Goal: Task Accomplishment & Management: Manage account settings

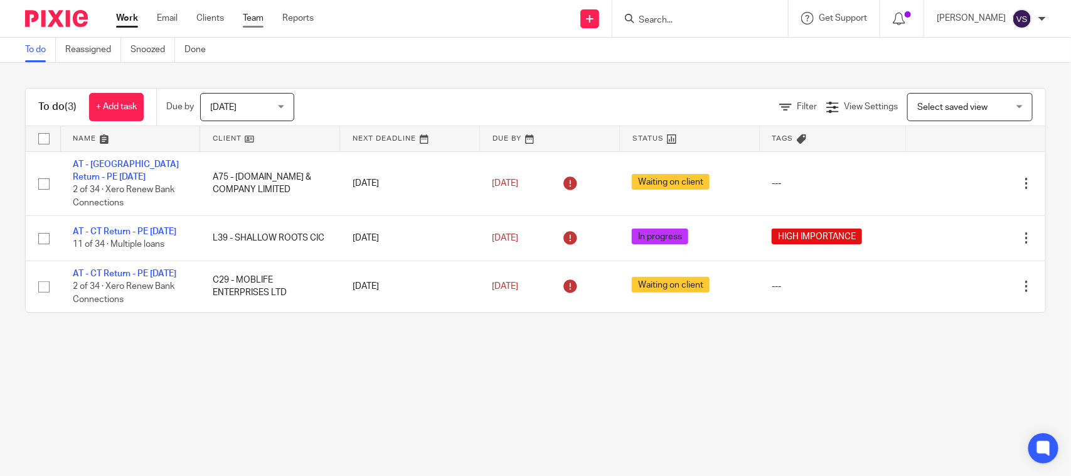
click at [259, 16] on link "Team" at bounding box center [253, 18] width 21 height 13
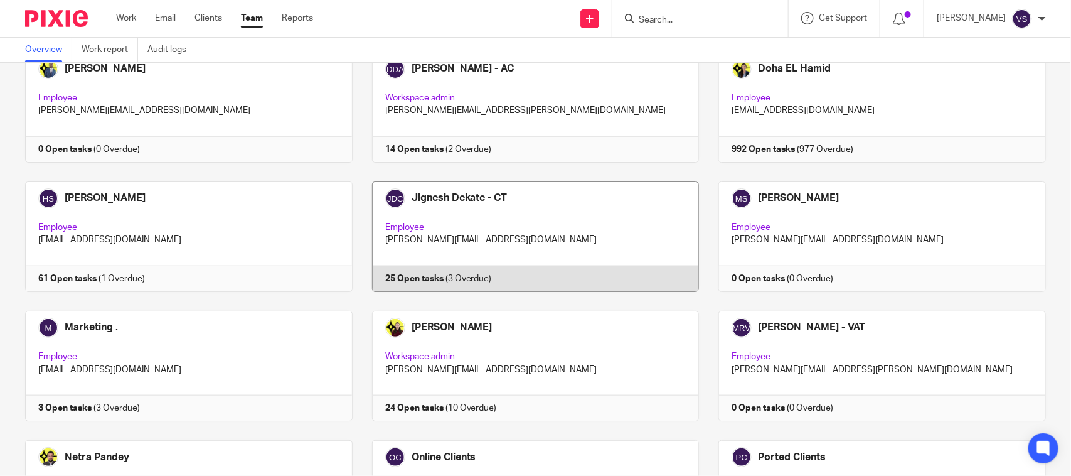
scroll to position [851, 0]
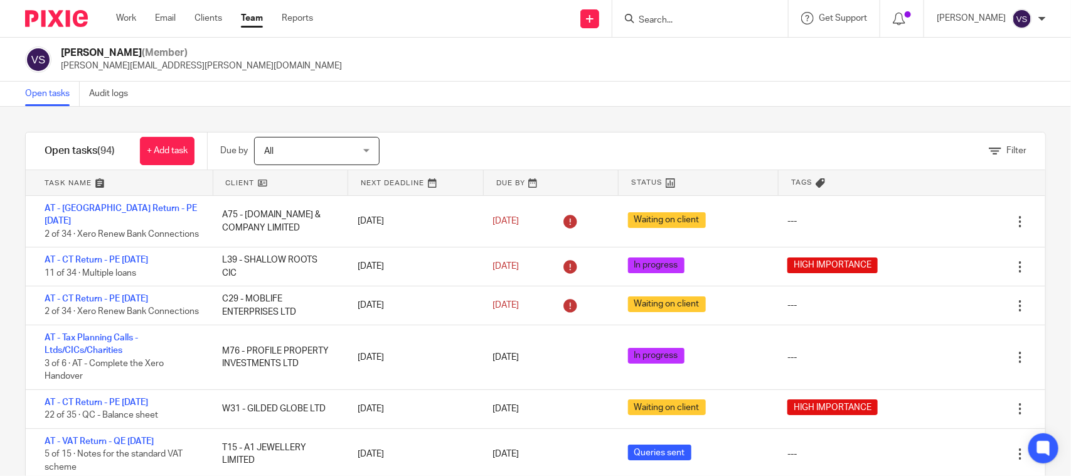
click at [582, 98] on div "Open tasks Audit logs" at bounding box center [535, 94] width 1071 height 25
drag, startPoint x: 559, startPoint y: 105, endPoint x: 551, endPoint y: 130, distance: 25.8
click at [559, 105] on div "Open tasks Audit logs" at bounding box center [535, 94] width 1071 height 25
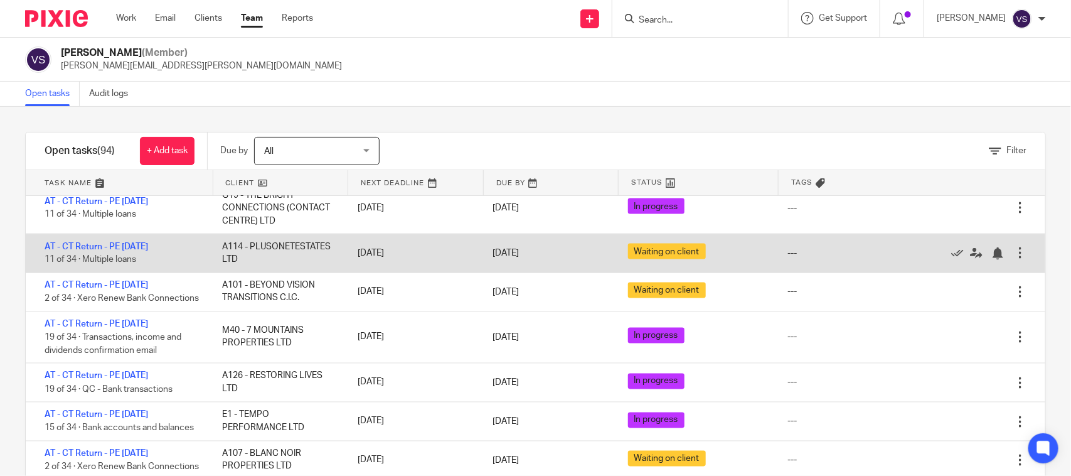
scroll to position [1020, 0]
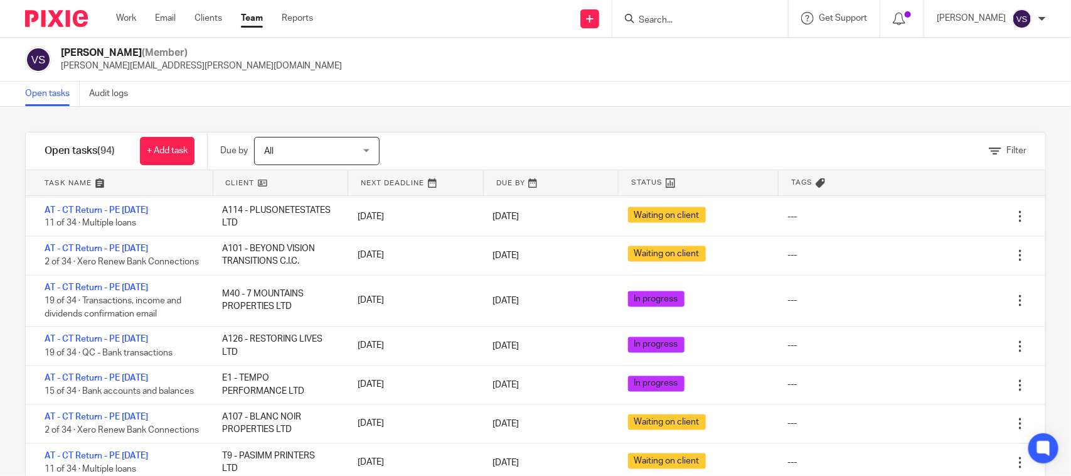
click at [257, 183] on link at bounding box center [280, 182] width 135 height 25
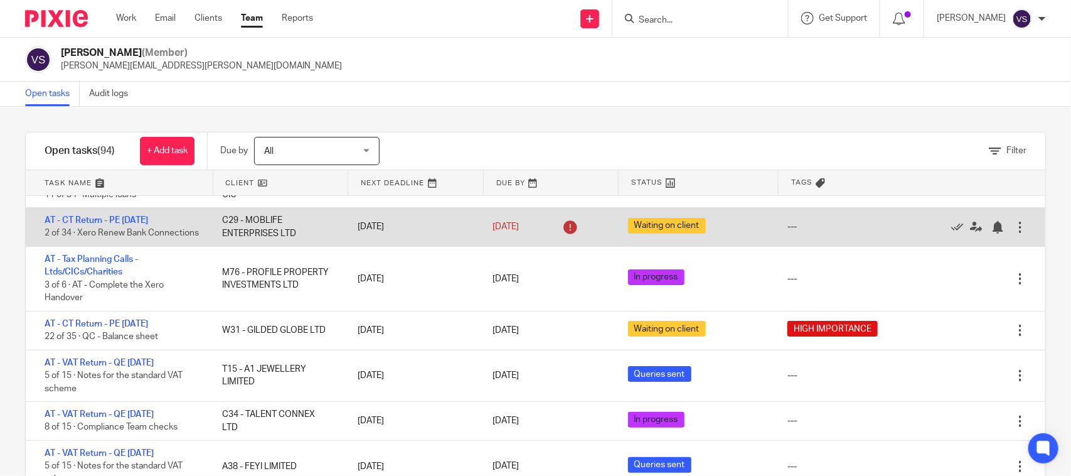
scroll to position [0, 0]
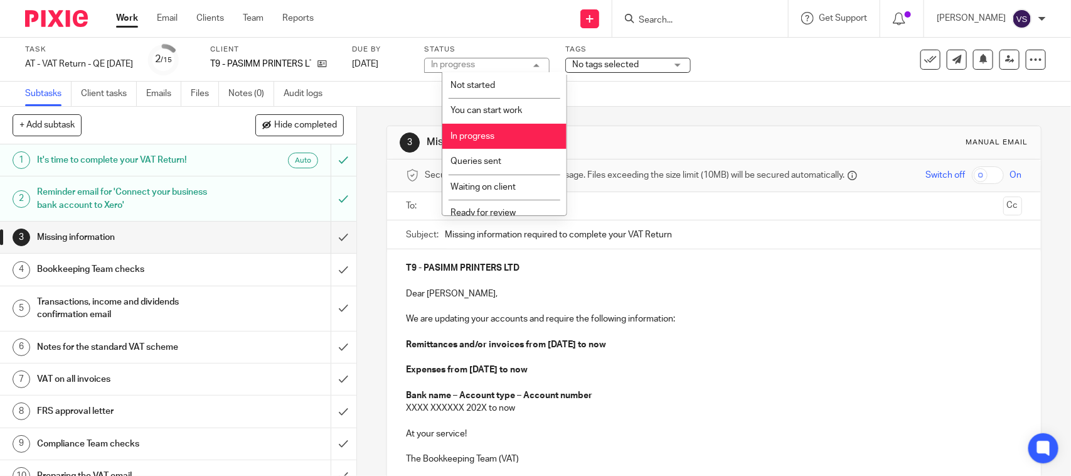
click at [615, 111] on div "3 Missing information Manual email Secure the attachments in this message. File…" at bounding box center [714, 347] width 654 height 481
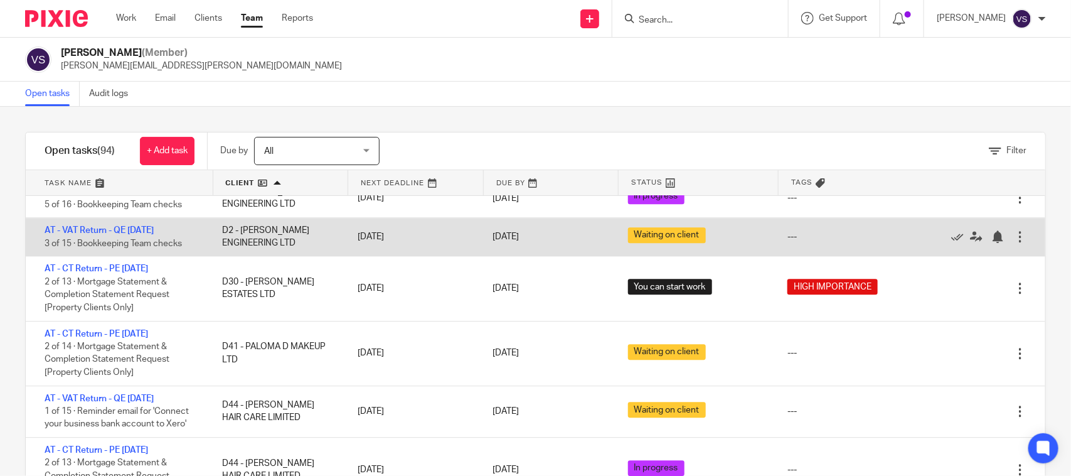
scroll to position [1647, 0]
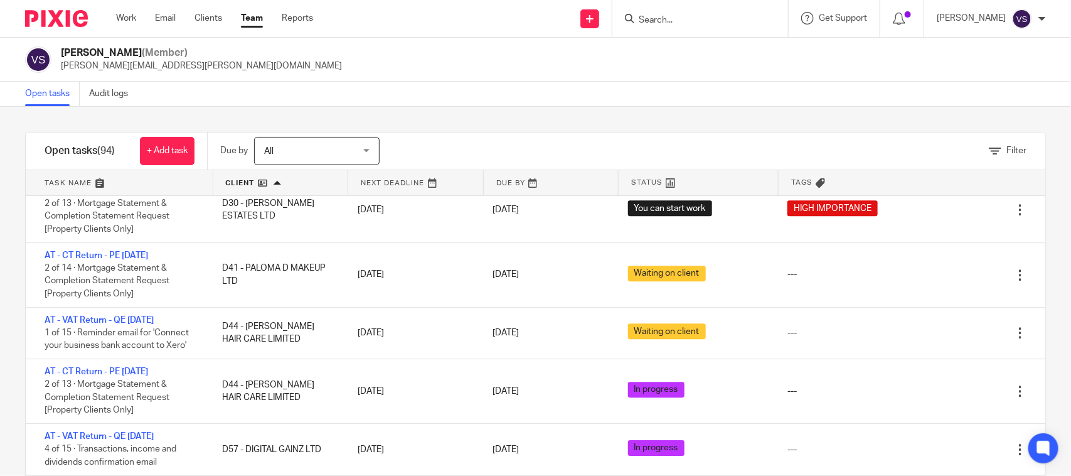
drag, startPoint x: 616, startPoint y: 129, endPoint x: 595, endPoint y: 154, distance: 32.5
click at [616, 129] on div "Filter tasks Only show tasks matching all of these conditions 1 Client name Is …" at bounding box center [535, 291] width 1071 height 369
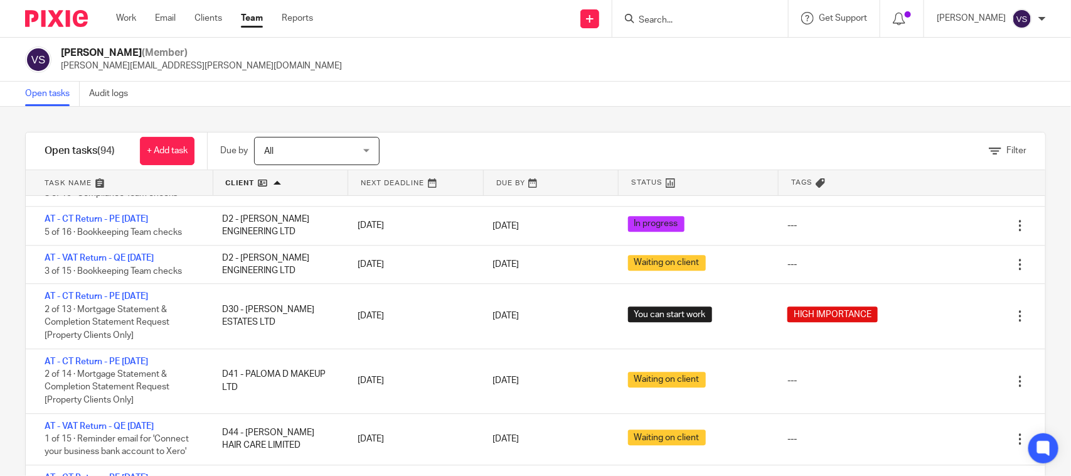
scroll to position [1569, 0]
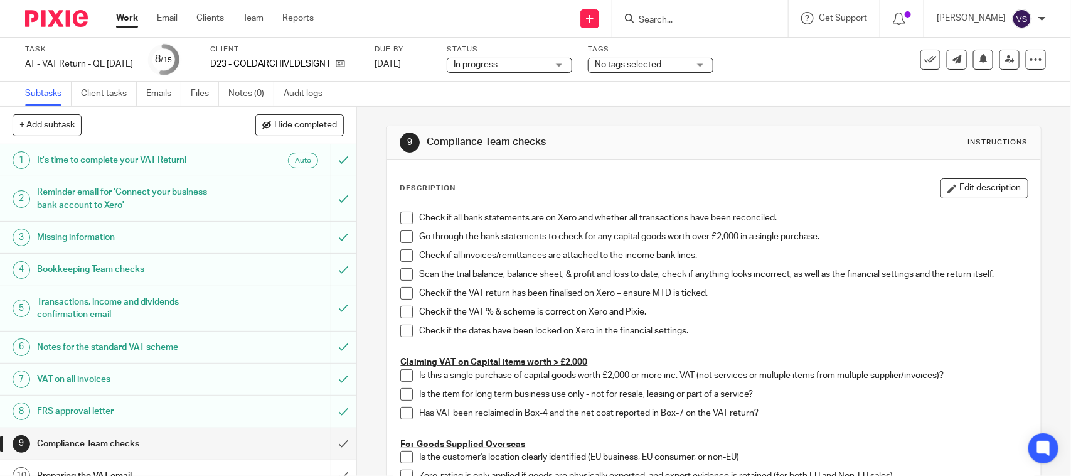
click at [139, 314] on h1 "Transactions, income and dividends confirmation email" at bounding box center [131, 308] width 188 height 32
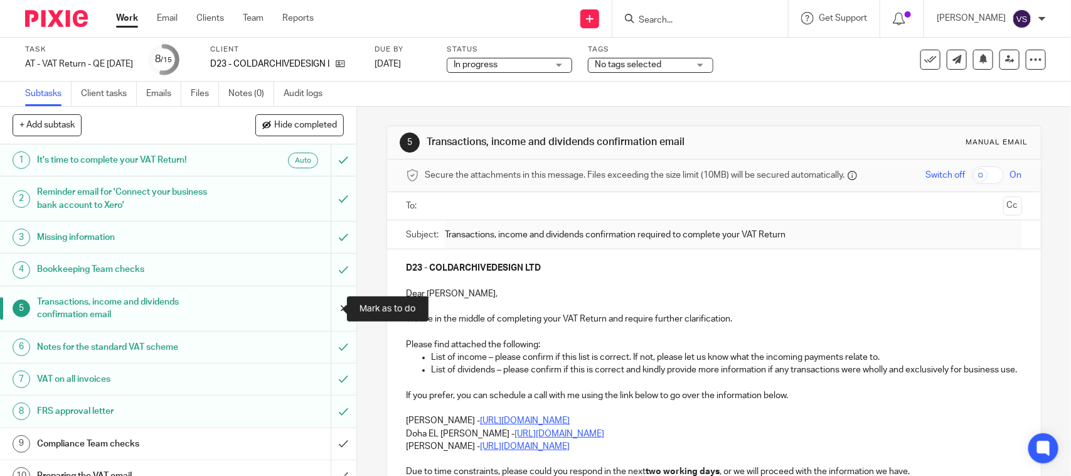
click at [329, 309] on input "submit" at bounding box center [178, 308] width 356 height 45
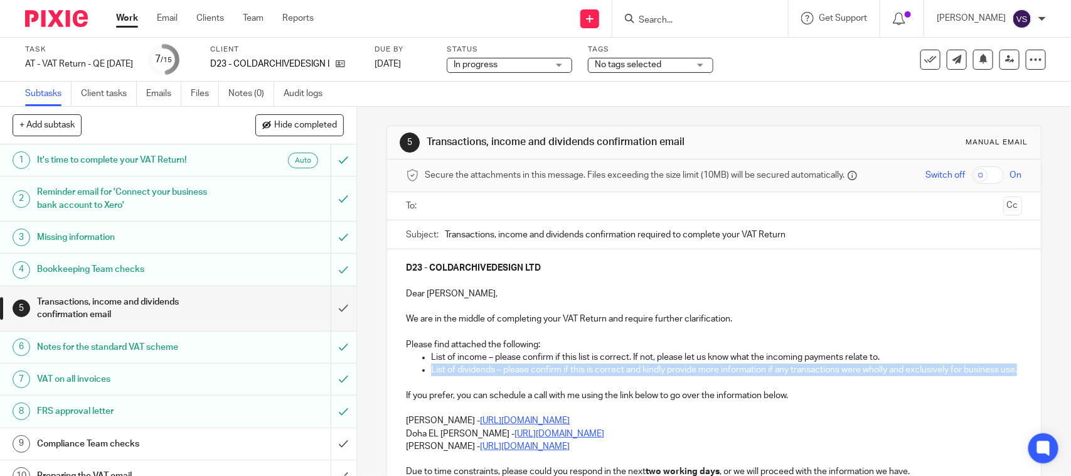
drag, startPoint x: 415, startPoint y: 367, endPoint x: 461, endPoint y: 385, distance: 49.6
click at [461, 376] on ul "List of dividends – please confirm if this is correct and kindly provide more i…" at bounding box center [714, 369] width 616 height 13
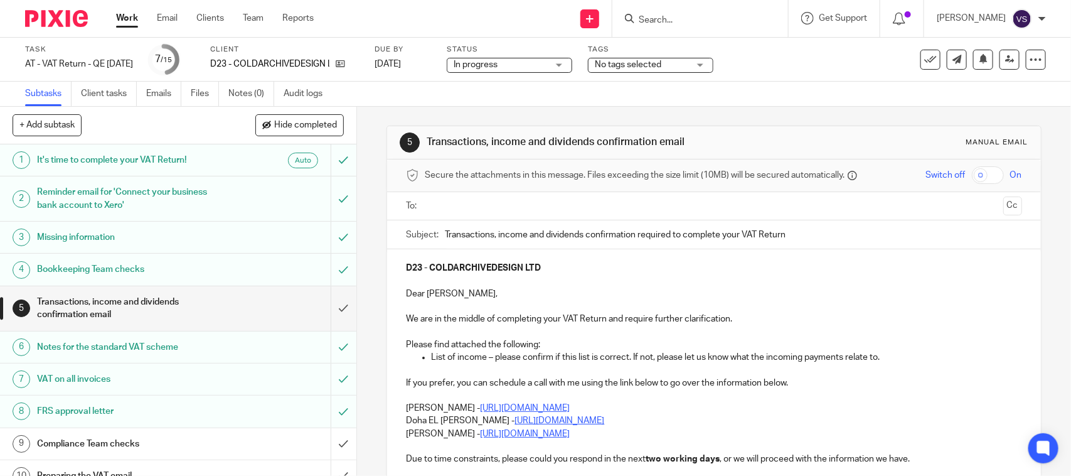
scroll to position [78, 0]
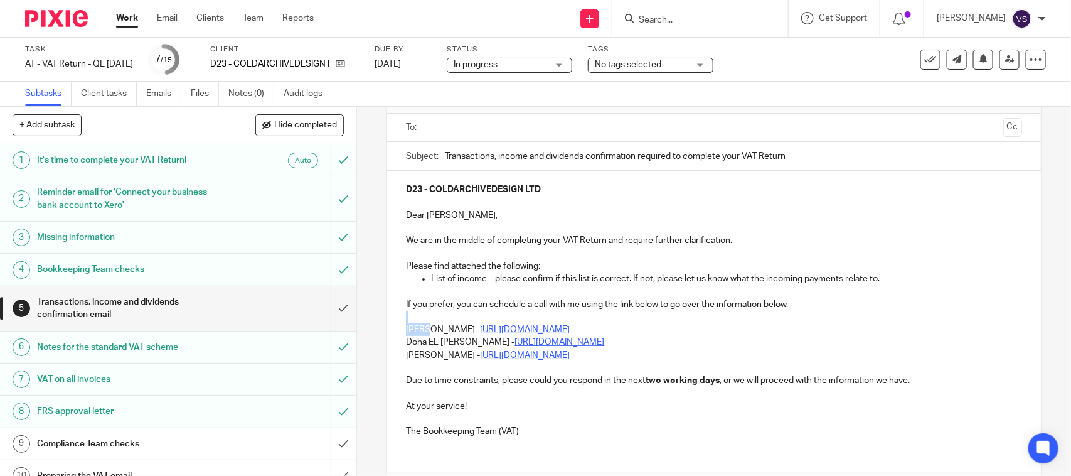
drag, startPoint x: 400, startPoint y: 322, endPoint x: 425, endPoint y: 326, distance: 24.9
click at [425, 326] on div "D23 - COLDARCHIVEDESIGN LTD Dear [PERSON_NAME], We are in the middle of complet…" at bounding box center [713, 309] width 653 height 276
click at [793, 336] on p "Doha EL [PERSON_NAME] - [URL][DOMAIN_NAME]" at bounding box center [714, 342] width 616 height 13
drag, startPoint x: 400, startPoint y: 329, endPoint x: 732, endPoint y: 333, distance: 332.0
click at [732, 333] on div "D23 - COLDARCHIVEDESIGN LTD Dear [PERSON_NAME], We are in the middle of complet…" at bounding box center [713, 309] width 653 height 276
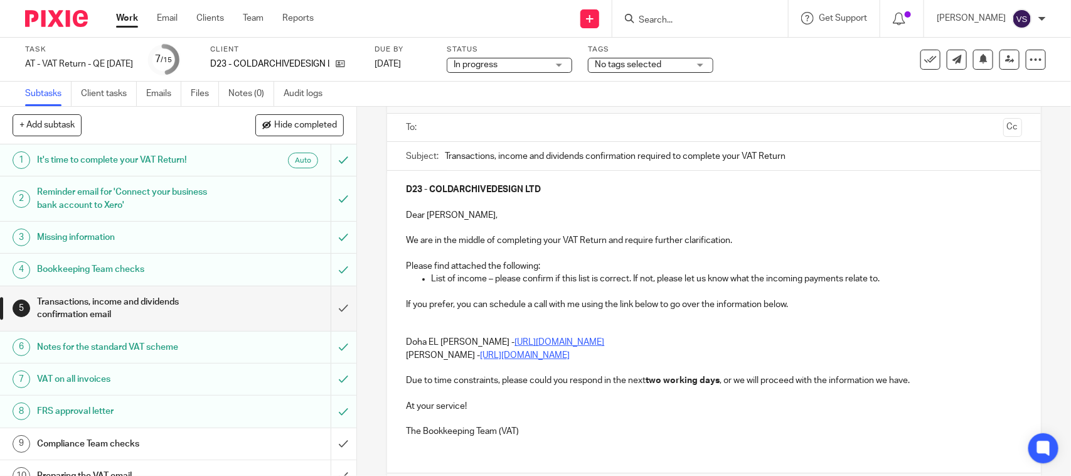
scroll to position [0, 0]
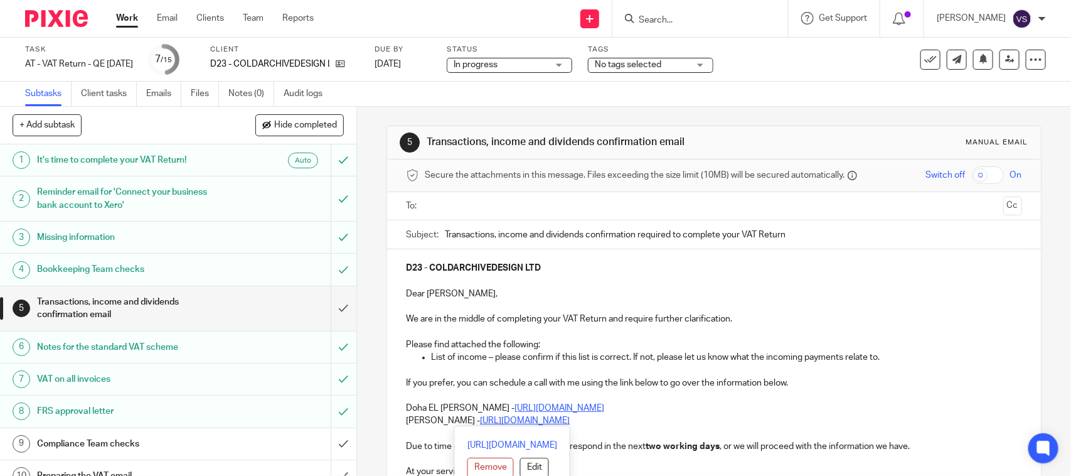
drag, startPoint x: 399, startPoint y: 422, endPoint x: 676, endPoint y: 425, distance: 276.7
click at [676, 425] on div "D23 - COLDARCHIVEDESIGN LTD Dear [PERSON_NAME], We are in the middle of complet…" at bounding box center [713, 381] width 653 height 264
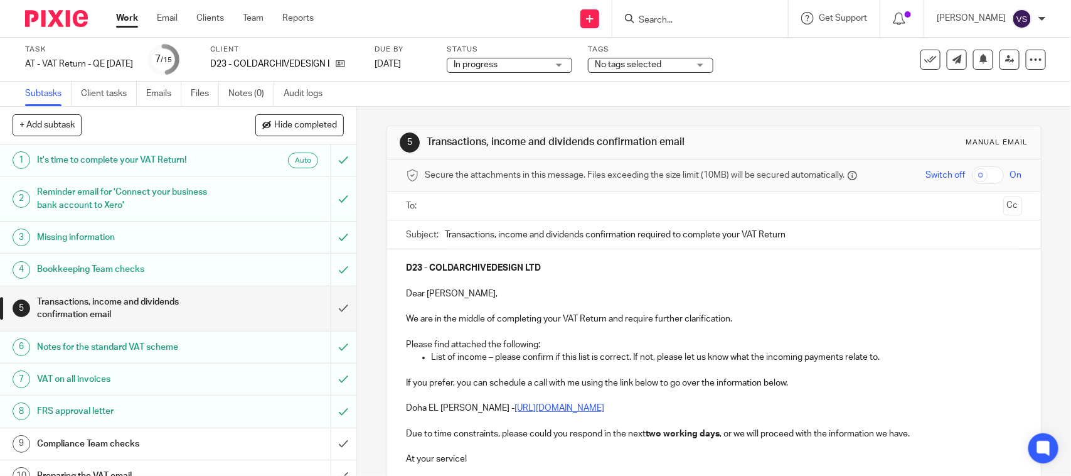
scroll to position [78, 0]
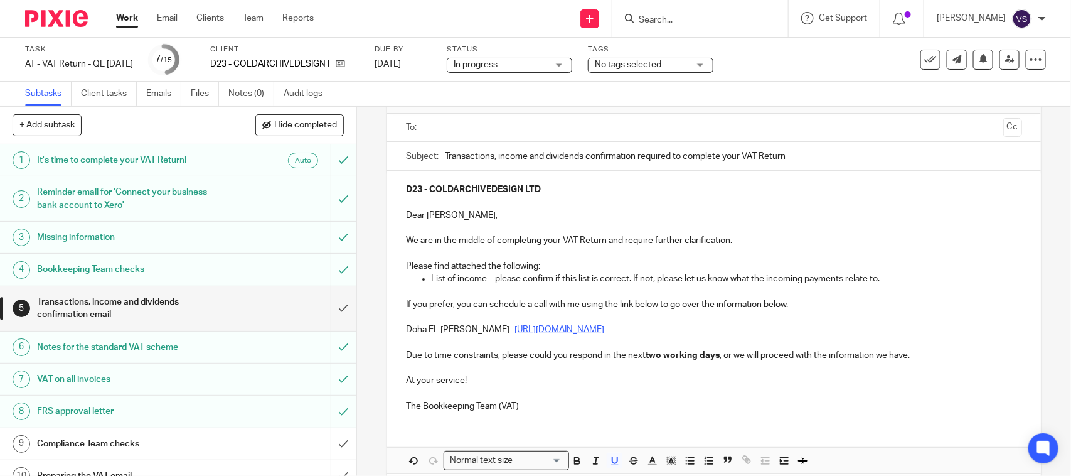
click at [527, 117] on ul at bounding box center [714, 127] width 577 height 21
click at [795, 174] on div "D23 - COLDARCHIVEDESIGN LTD Dear [PERSON_NAME], We are in the middle of complet…" at bounding box center [713, 296] width 653 height 251
drag, startPoint x: 690, startPoint y: 188, endPoint x: 685, endPoint y: 196, distance: 9.4
click at [690, 188] on p "D23 - COLDARCHIVEDESIGN LTD" at bounding box center [714, 189] width 616 height 13
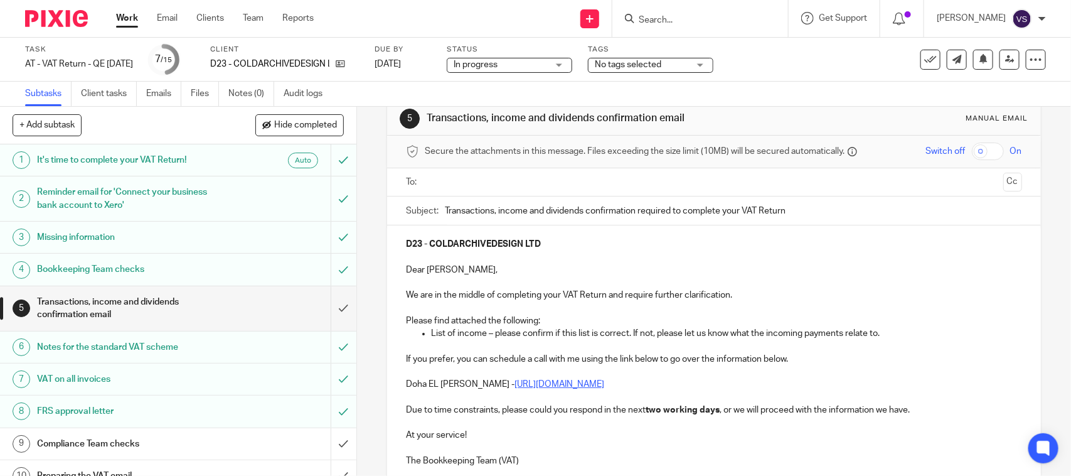
scroll to position [0, 0]
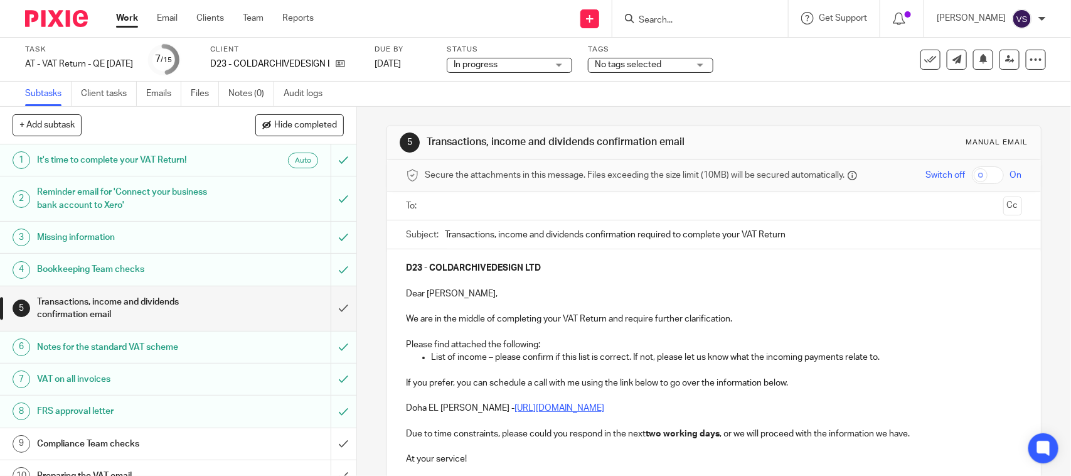
click at [450, 210] on input "text" at bounding box center [713, 206] width 568 height 14
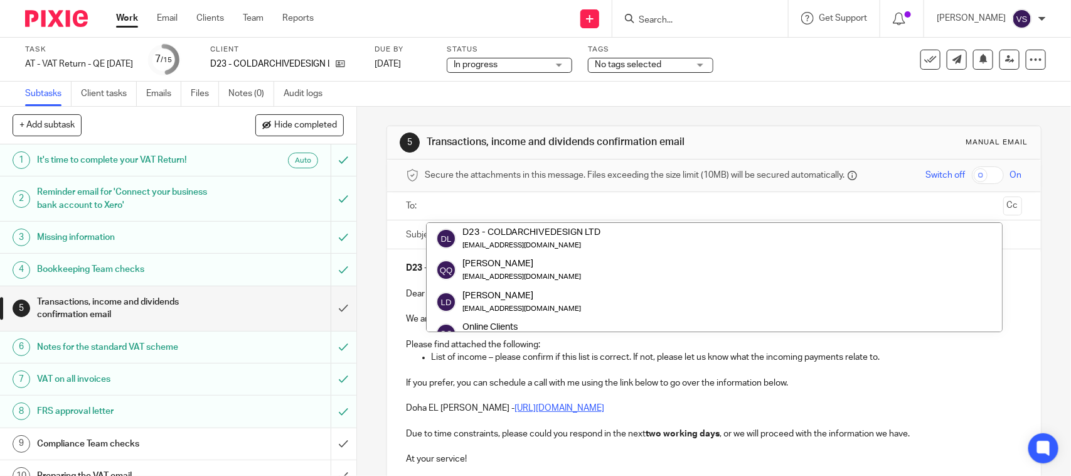
paste input "[EMAIL_ADDRESS][DOMAIN_NAME]"
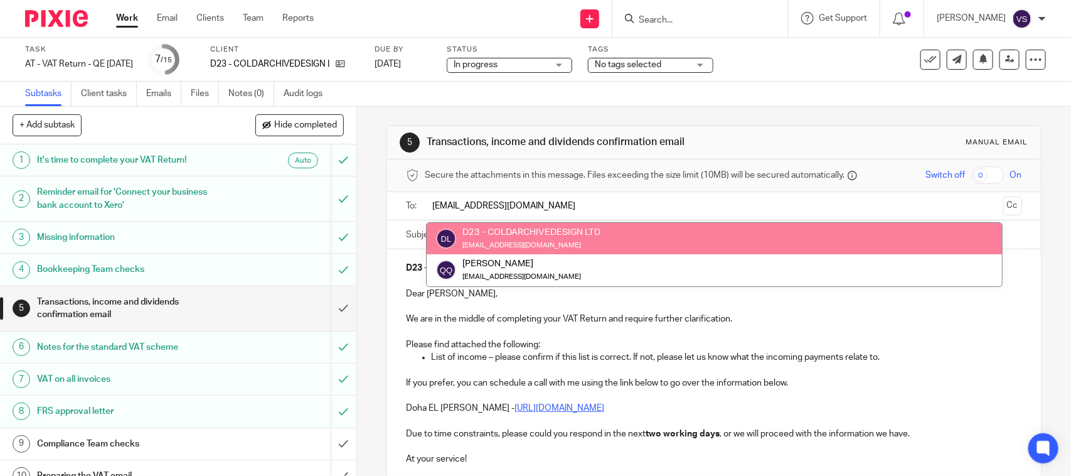
type input "[EMAIL_ADDRESS][DOMAIN_NAME]"
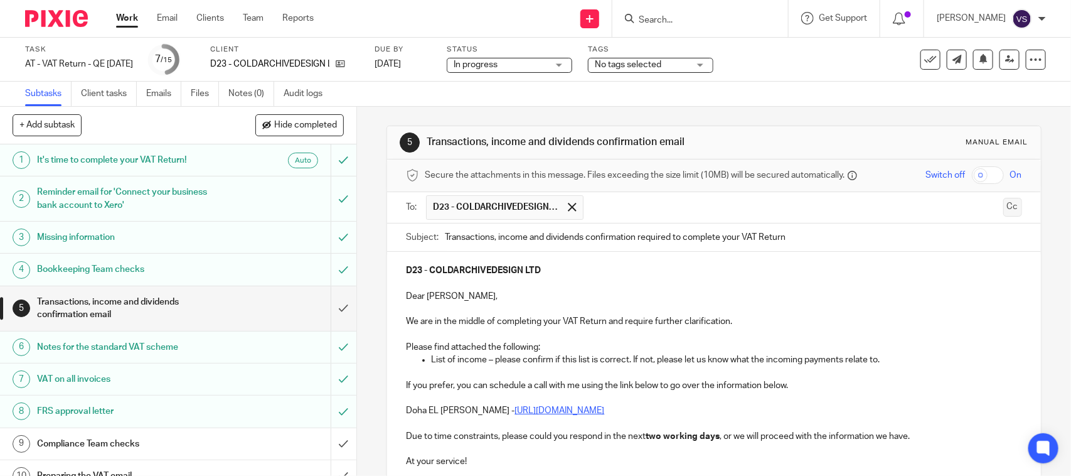
click at [1003, 211] on button "Cc" at bounding box center [1012, 207] width 19 height 19
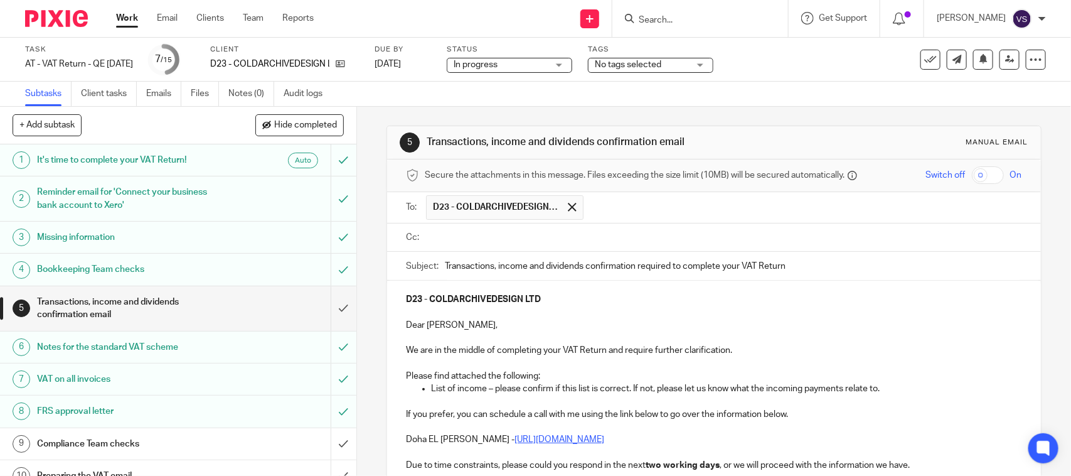
click at [471, 242] on input "text" at bounding box center [722, 237] width 587 height 14
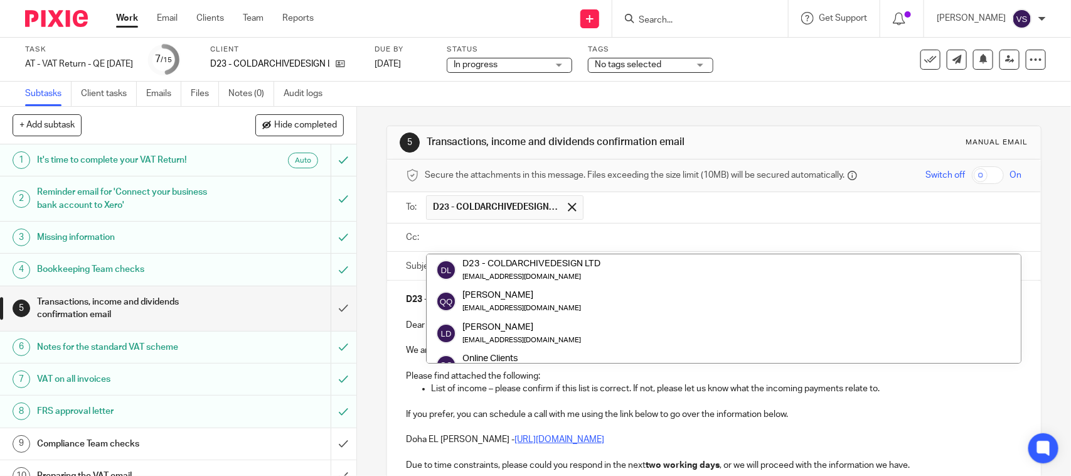
paste input "sales@coldarchivedesigns.com"
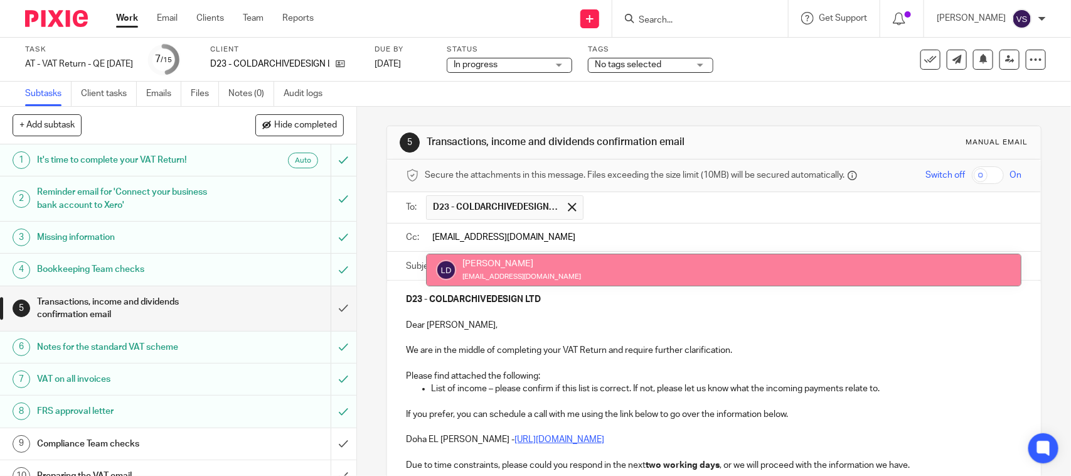
type input "sales@coldarchivedesigns.com"
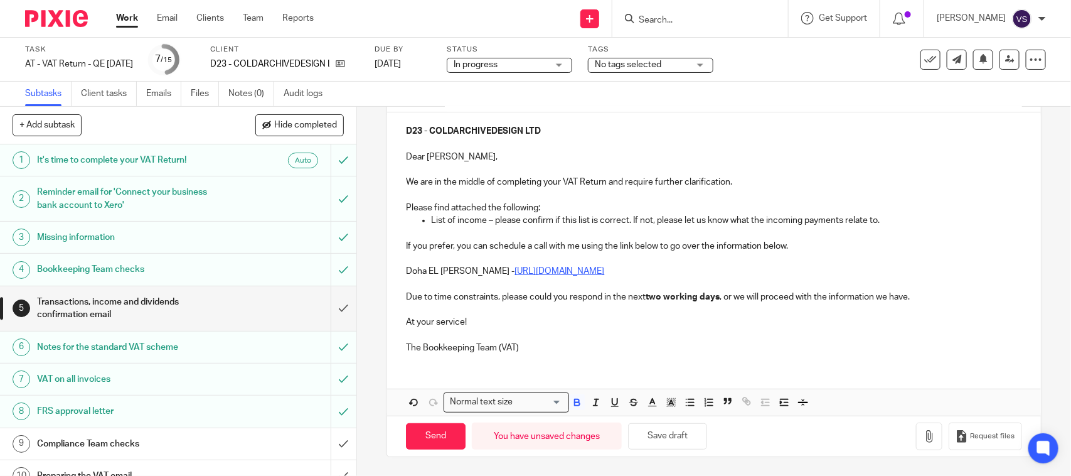
scroll to position [174, 0]
click at [676, 441] on button "Save draft" at bounding box center [667, 436] width 79 height 27
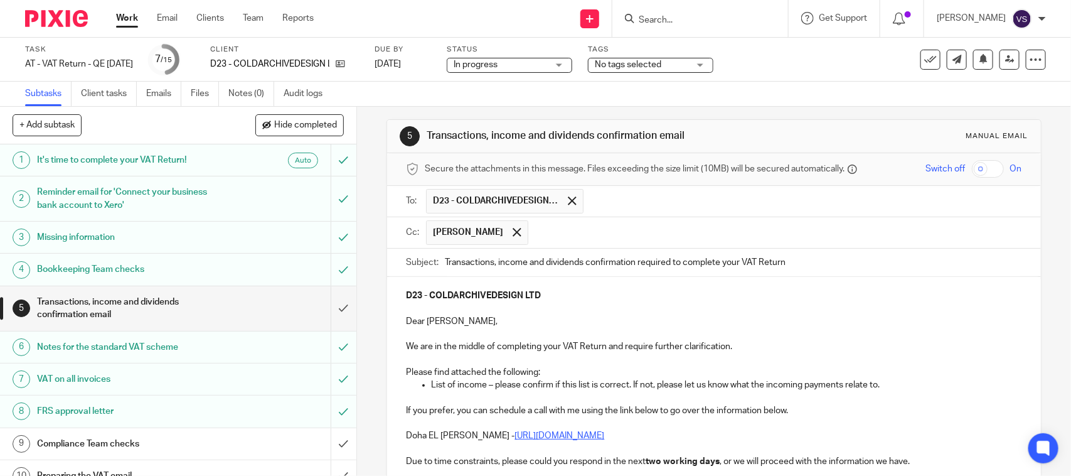
scroll to position [0, 0]
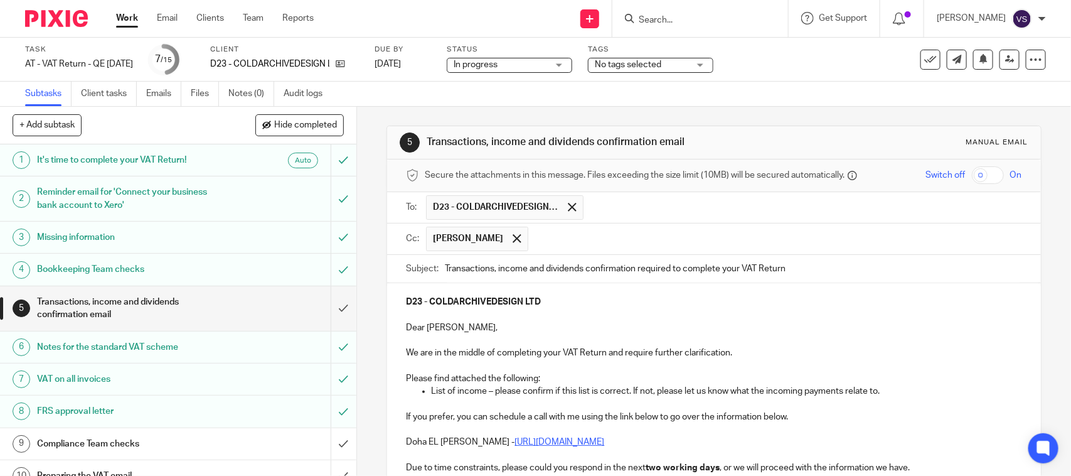
drag, startPoint x: 526, startPoint y: 271, endPoint x: 631, endPoint y: 277, distance: 105.6
click at [631, 277] on input "Transactions, income and dividends confirmation required to complete your VAT R…" at bounding box center [733, 269] width 577 height 28
click at [526, 273] on input "Transactions, income and dividends confirmation required to complete your VAT R…" at bounding box center [733, 269] width 577 height 28
drag, startPoint x: 526, startPoint y: 273, endPoint x: 581, endPoint y: 287, distance: 57.1
click at [581, 287] on form "Secure the attachments in this message. Files exceeding the size limit (10MB) w…" at bounding box center [713, 392] width 653 height 467
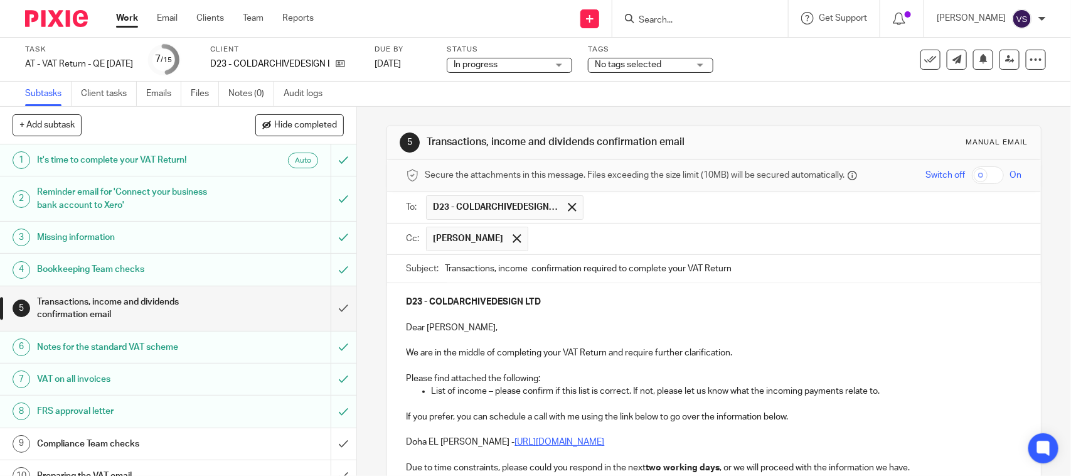
click at [496, 269] on input "Transactions, income confirmation required to complete your VAT Return" at bounding box center [733, 269] width 577 height 28
click at [543, 265] on input "Transactions and income confirmation required to complete your VAT Return" at bounding box center [733, 269] width 577 height 28
type input "Transactions and income confirmation required to complete your VAT Return"
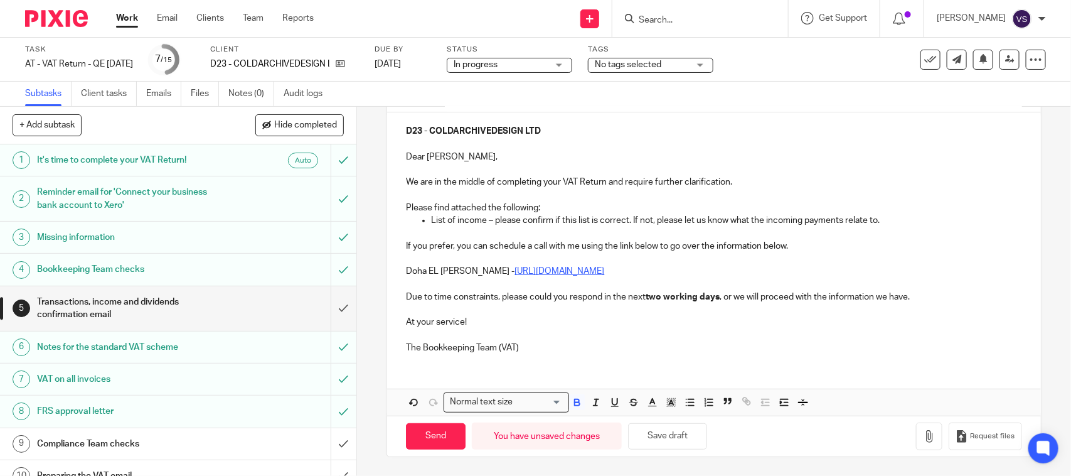
scroll to position [174, 0]
click at [923, 437] on icon "button" at bounding box center [929, 436] width 13 height 13
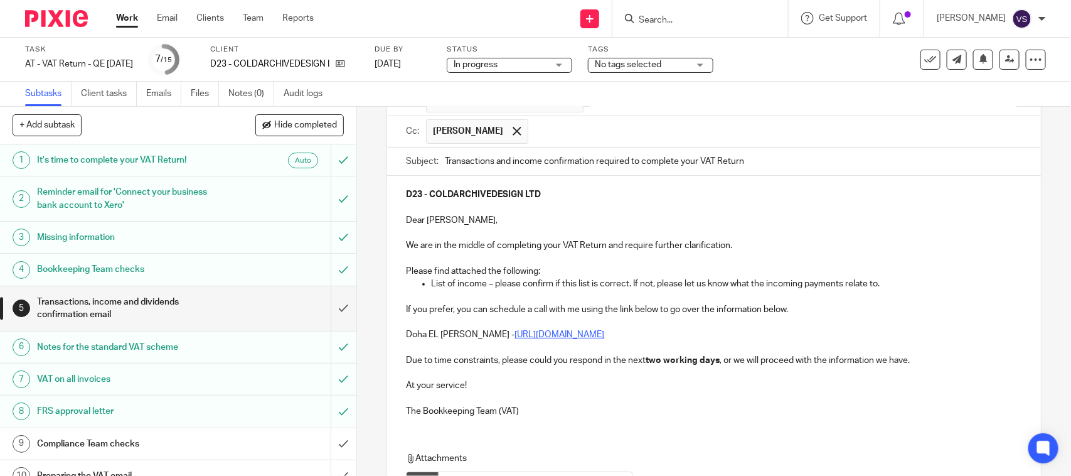
scroll to position [245, 0]
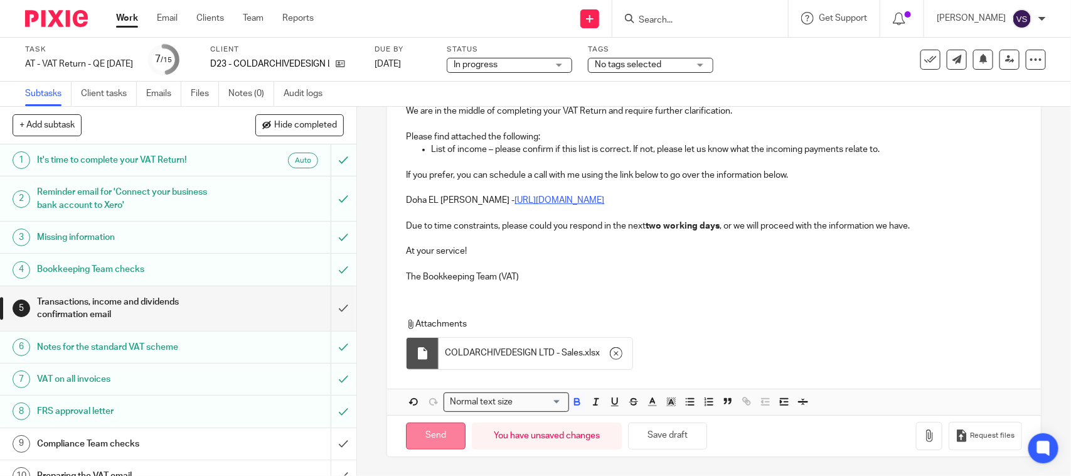
click at [421, 436] on input "Send" at bounding box center [436, 435] width 60 height 27
type input "Sent"
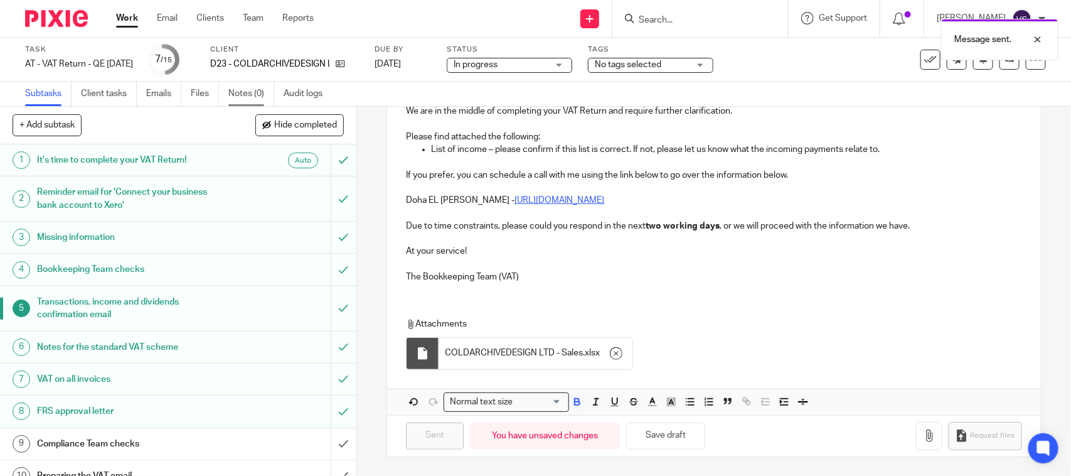
click at [246, 90] on link "Notes (0)" at bounding box center [251, 94] width 46 height 24
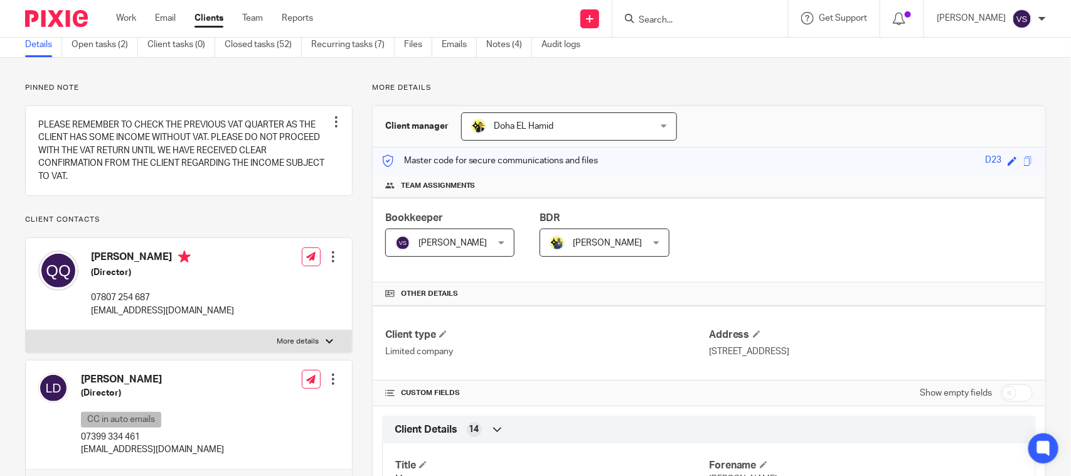
scroll to position [78, 0]
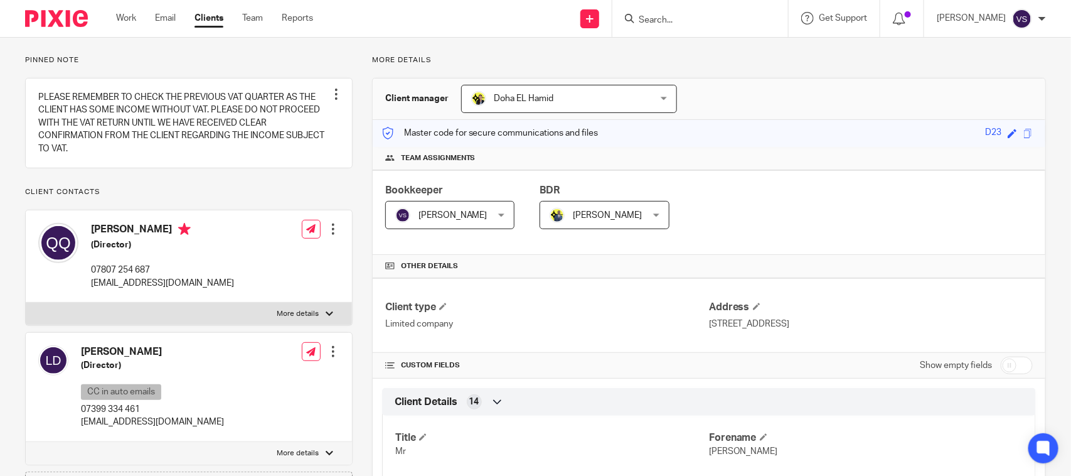
drag, startPoint x: 91, startPoint y: 295, endPoint x: 255, endPoint y: 296, distance: 164.4
click at [255, 296] on div "[PERSON_NAME] (Director) 07807 254 687 [EMAIL_ADDRESS][DOMAIN_NAME] Edit contac…" at bounding box center [189, 256] width 326 height 92
click at [251, 279] on div "[PERSON_NAME] (Director) 07807 254 687 [EMAIL_ADDRESS][DOMAIN_NAME] Edit contac…" at bounding box center [189, 256] width 326 height 92
drag, startPoint x: 92, startPoint y: 297, endPoint x: 259, endPoint y: 300, distance: 167.6
click at [259, 300] on div "[PERSON_NAME] (Director) 07807 254 687 [EMAIL_ADDRESS][DOMAIN_NAME] Edit contac…" at bounding box center [189, 256] width 326 height 92
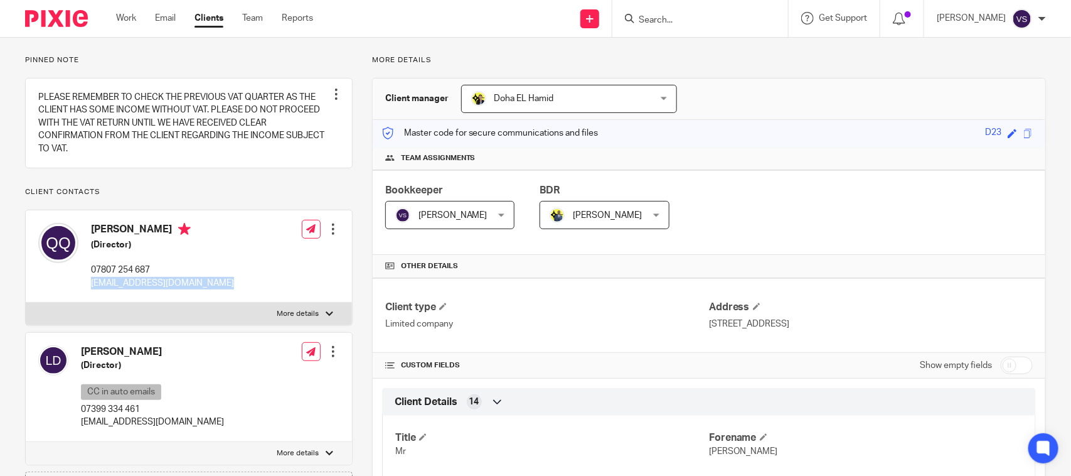
copy div "[EMAIL_ADDRESS][DOMAIN_NAME]"
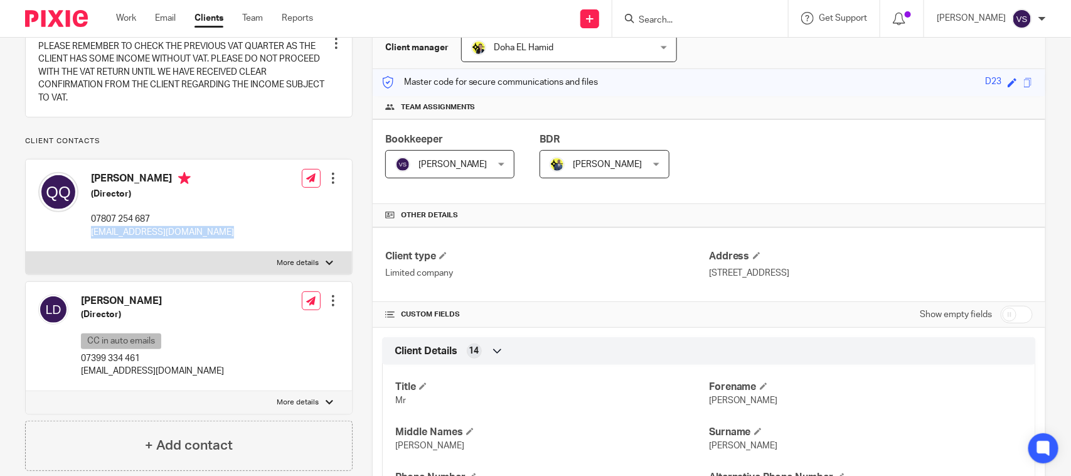
scroll to position [157, 0]
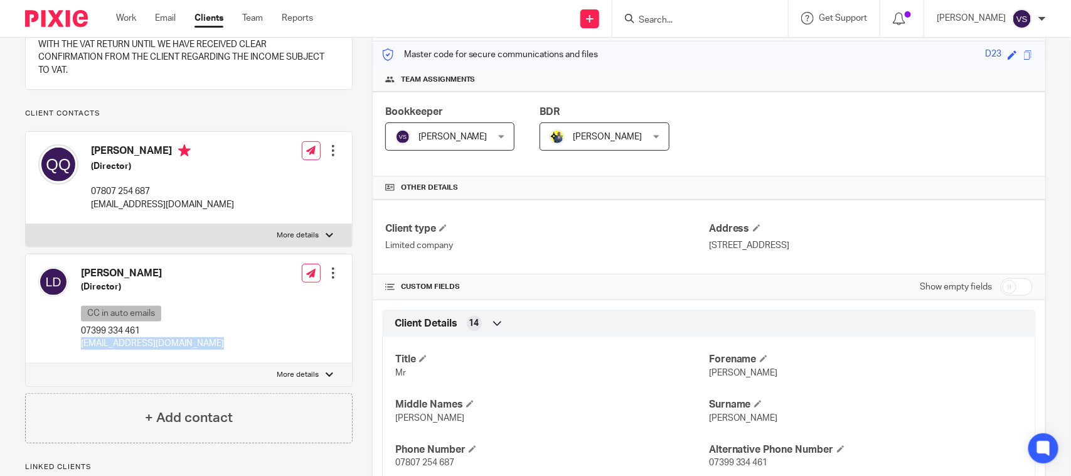
drag, startPoint x: 78, startPoint y: 355, endPoint x: 267, endPoint y: 350, distance: 188.3
click at [265, 351] on div "Lewis Dixon (Director) CC in auto emails 07399 334 461 sales@coldarchivedesigns…" at bounding box center [189, 308] width 326 height 109
copy div "sales@coldarchivedesigns.com"
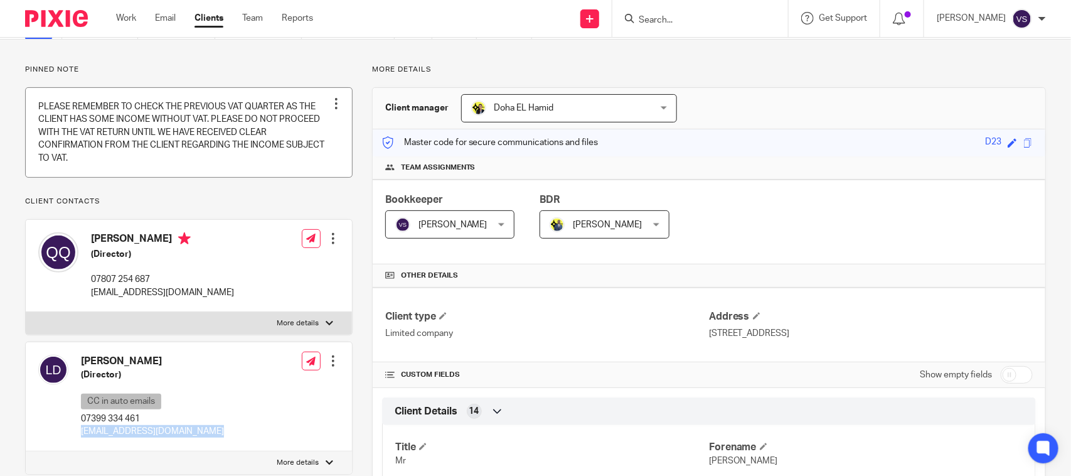
scroll to position [0, 0]
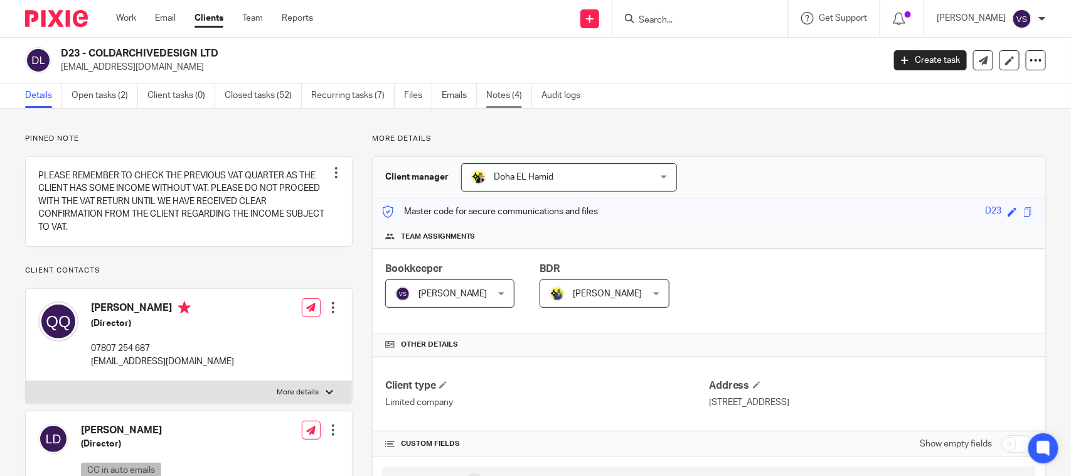
click at [508, 101] on link "Notes (4)" at bounding box center [509, 95] width 46 height 24
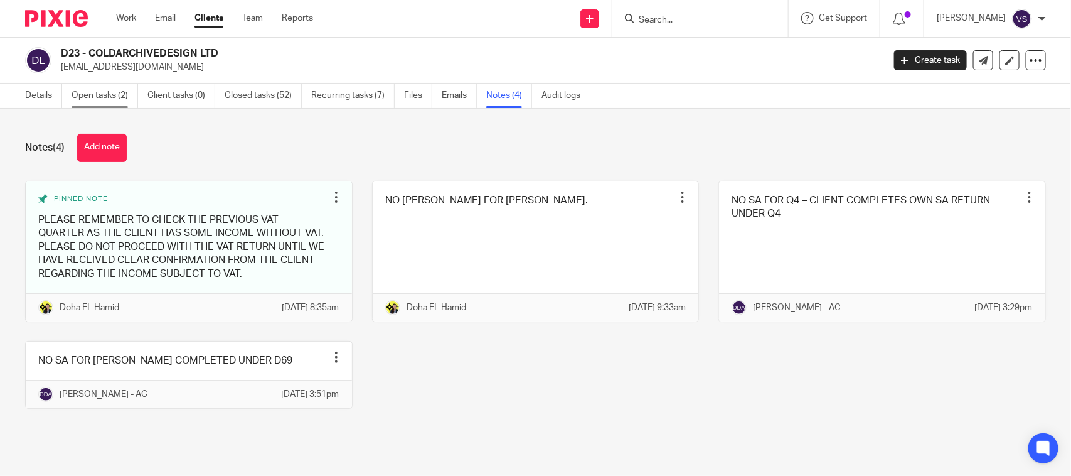
click at [110, 93] on link "Open tasks (2)" at bounding box center [105, 95] width 67 height 24
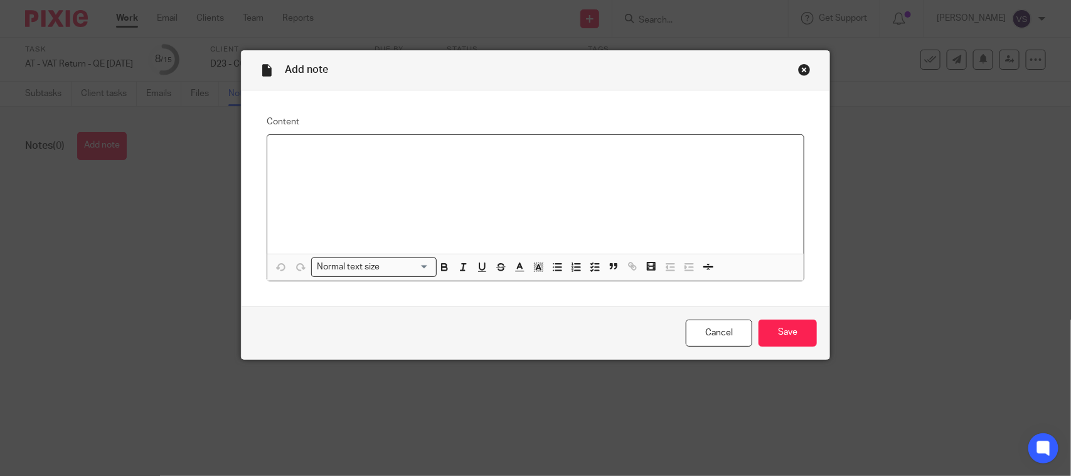
click at [326, 183] on div at bounding box center [535, 194] width 536 height 119
click at [786, 328] on input "Save" at bounding box center [788, 332] width 58 height 27
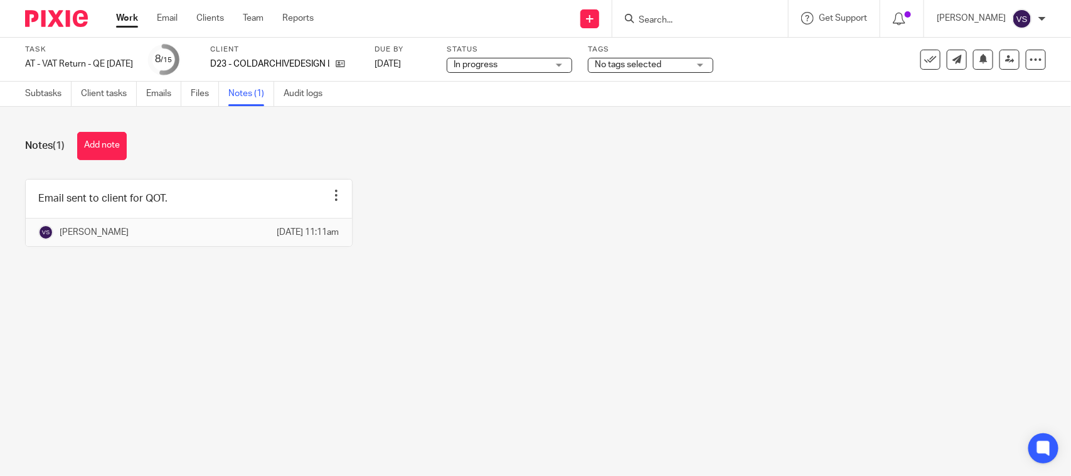
drag, startPoint x: 584, startPoint y: 57, endPoint x: 569, endPoint y: 95, distance: 40.9
click at [572, 58] on div "In progress In progress" at bounding box center [509, 65] width 125 height 15
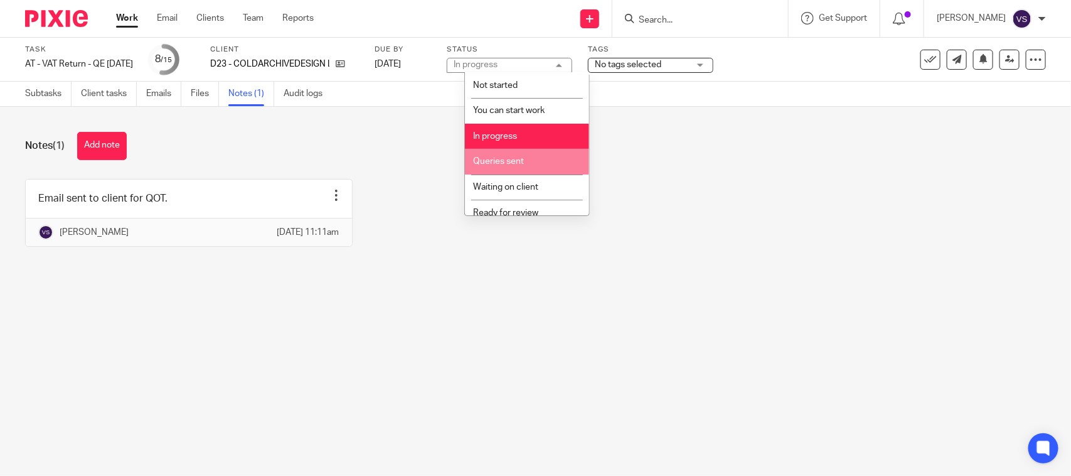
click at [524, 163] on li "Queries sent" at bounding box center [527, 162] width 124 height 26
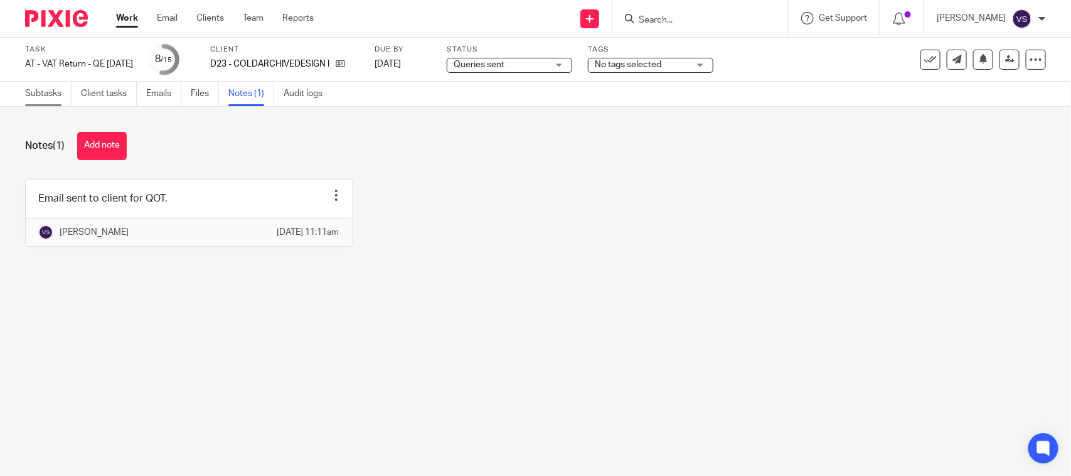
click at [36, 88] on link "Subtasks" at bounding box center [48, 94] width 46 height 24
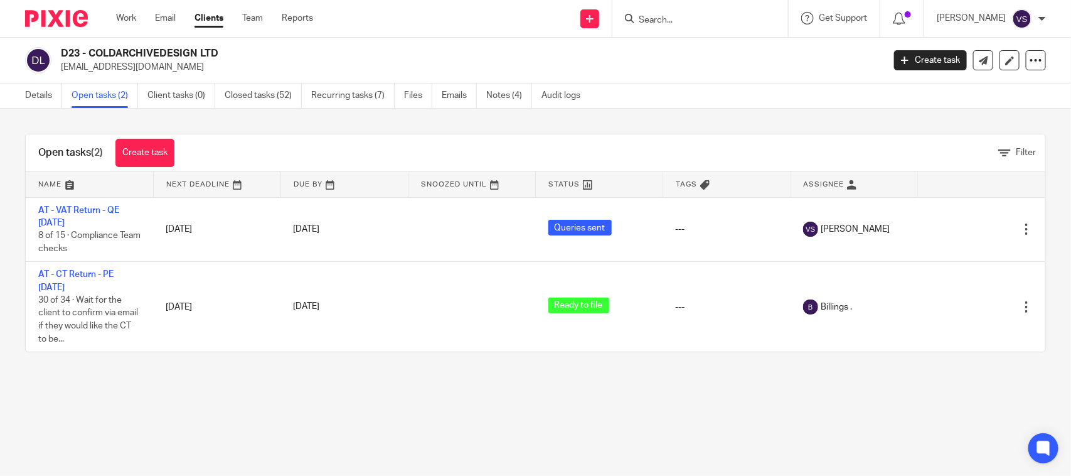
click at [712, 142] on div "Open tasks (2) Create task Filter" at bounding box center [536, 153] width 1020 height 38
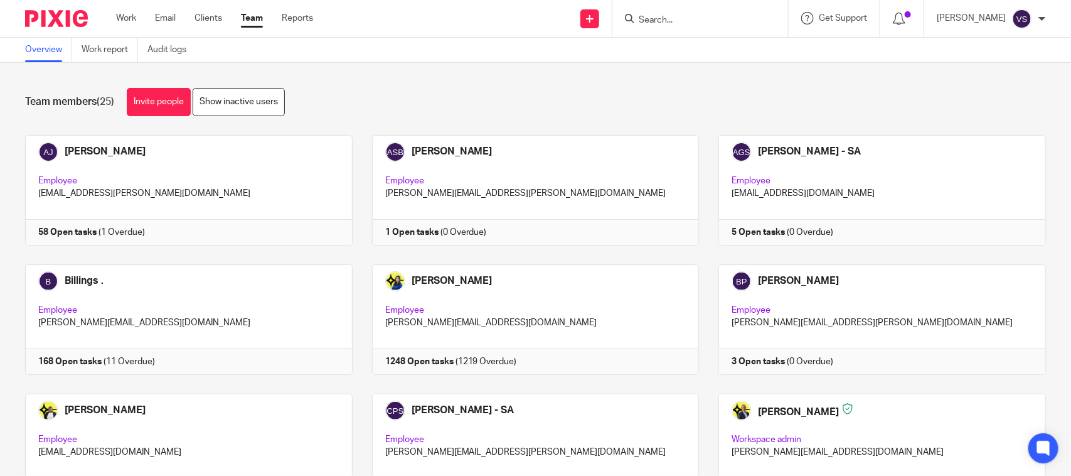
scroll to position [851, 0]
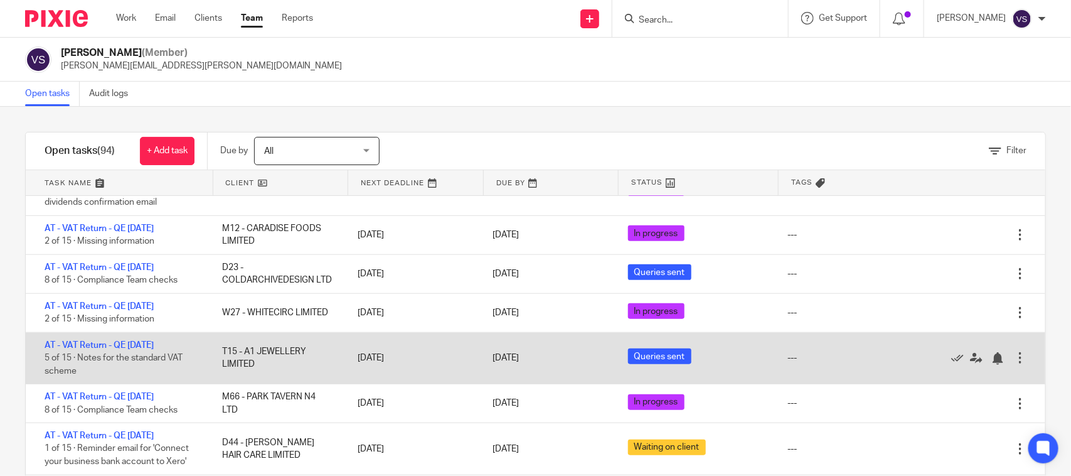
scroll to position [549, 0]
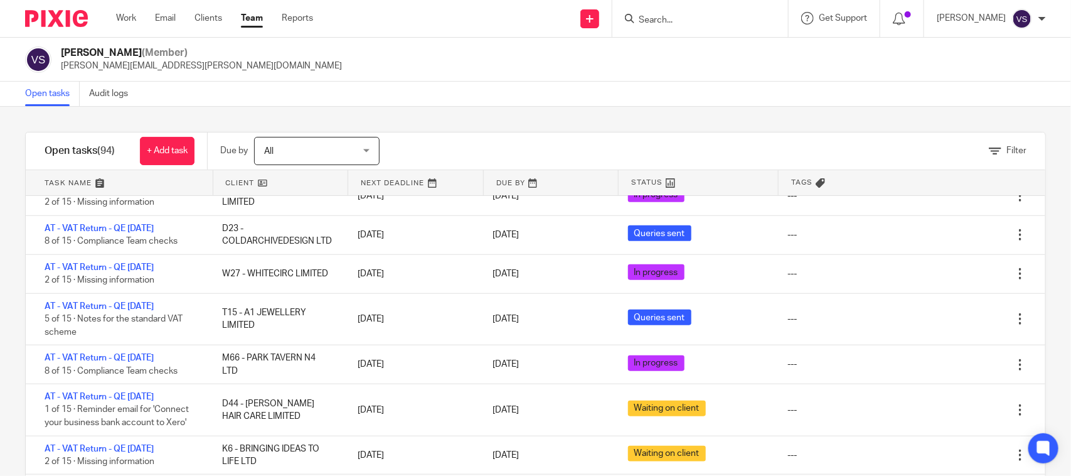
click at [697, 8] on div at bounding box center [700, 18] width 176 height 37
click at [688, 25] on input "Search" at bounding box center [694, 20] width 113 height 11
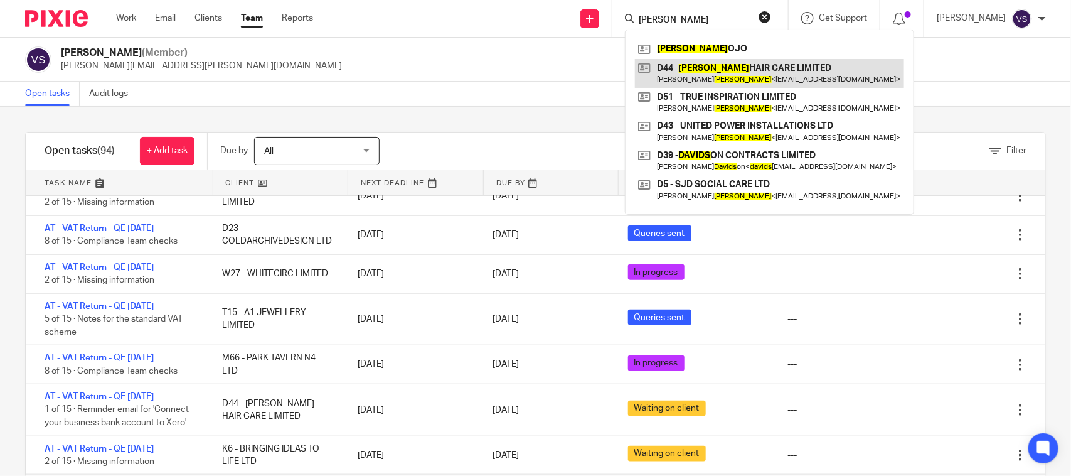
type input "davies"
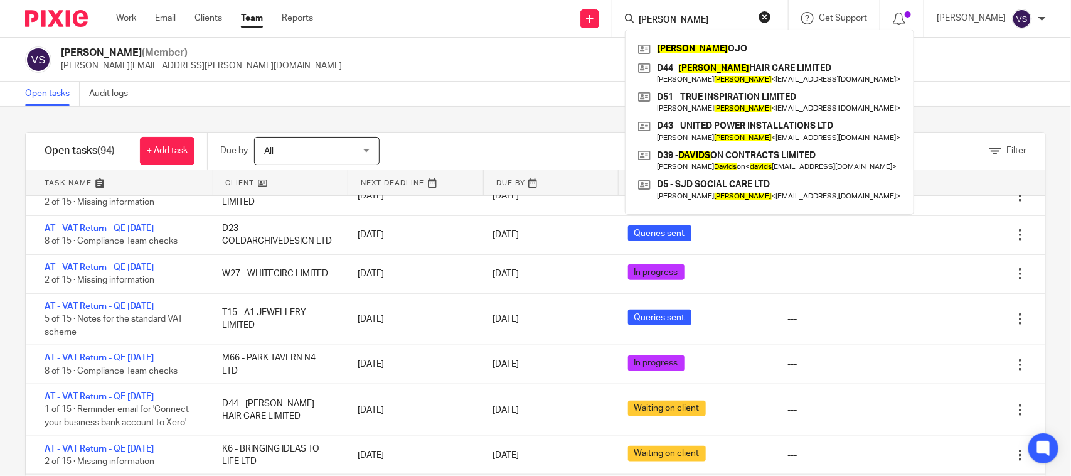
drag, startPoint x: 670, startPoint y: 20, endPoint x: 572, endPoint y: 36, distance: 98.6
click at [575, 36] on div "Work Email Clients Team Reports Work Email Clients Team Reports Settings Send n…" at bounding box center [535, 19] width 1071 height 38
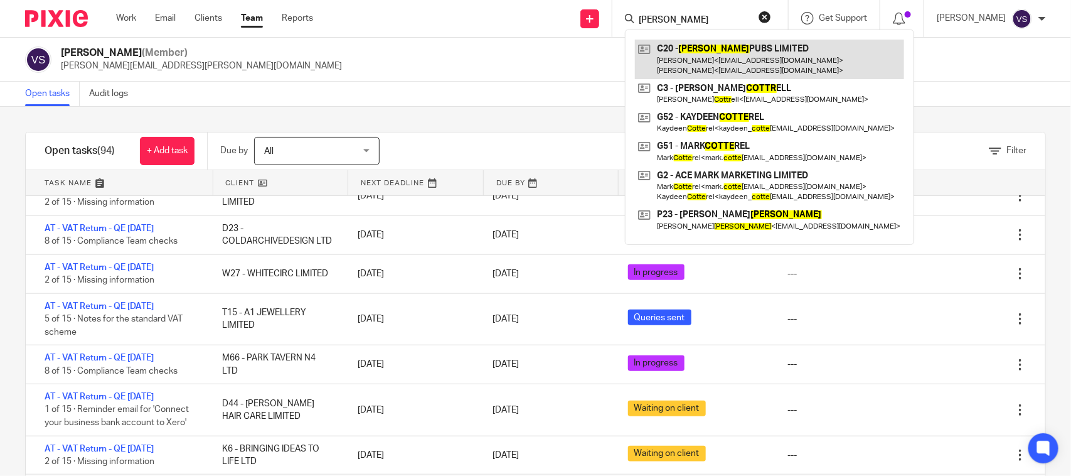
type input "cotts"
drag, startPoint x: 728, startPoint y: 61, endPoint x: 486, endPoint y: 1, distance: 249.0
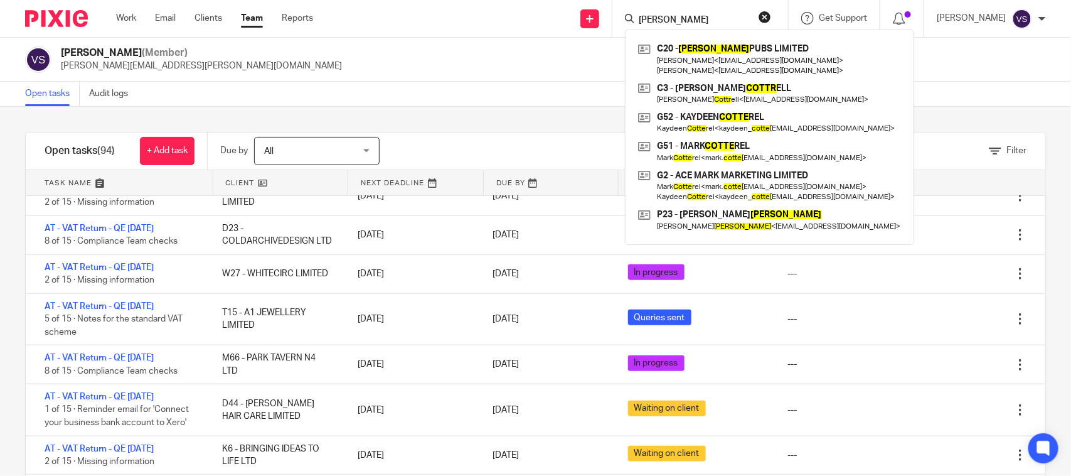
drag, startPoint x: 676, startPoint y: 23, endPoint x: 642, endPoint y: 26, distance: 34.0
click at [642, 26] on div "cotts" at bounding box center [698, 19] width 146 height 16
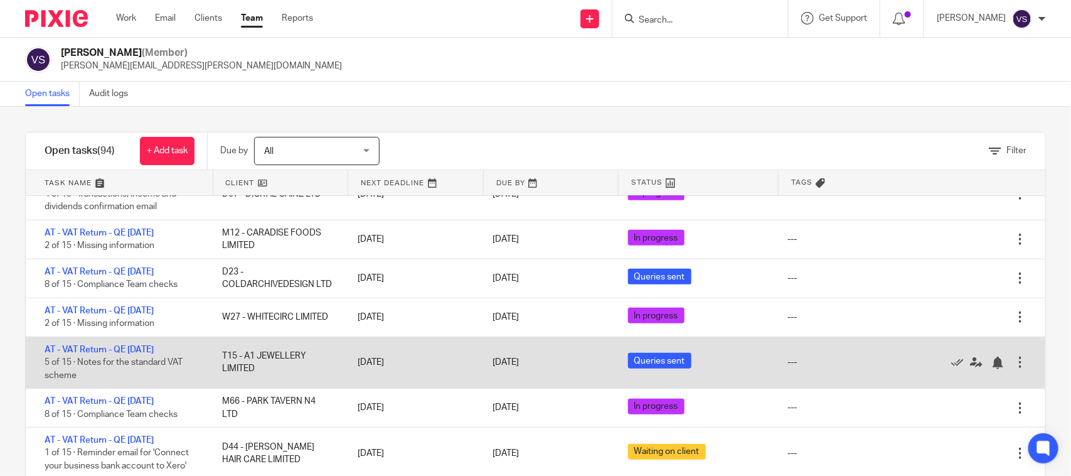
scroll to position [471, 0]
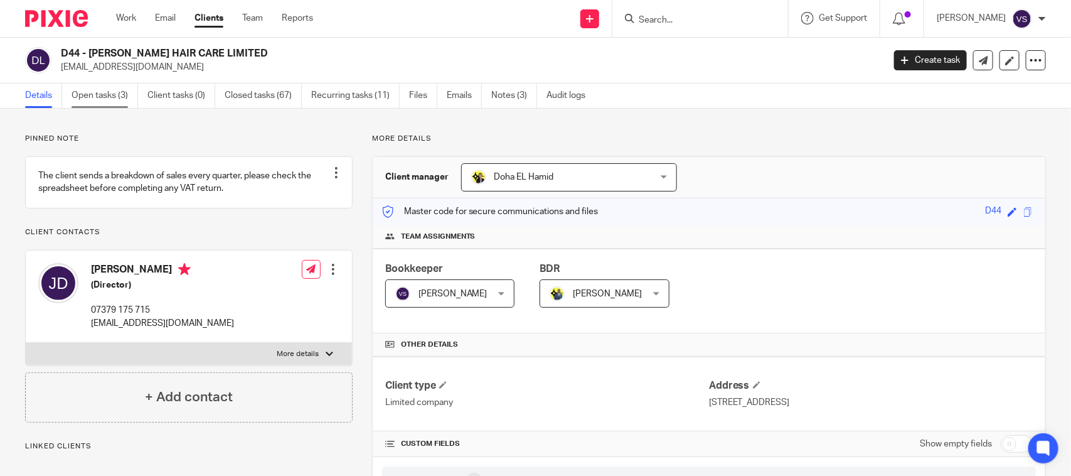
click at [91, 96] on link "Open tasks (3)" at bounding box center [105, 95] width 67 height 24
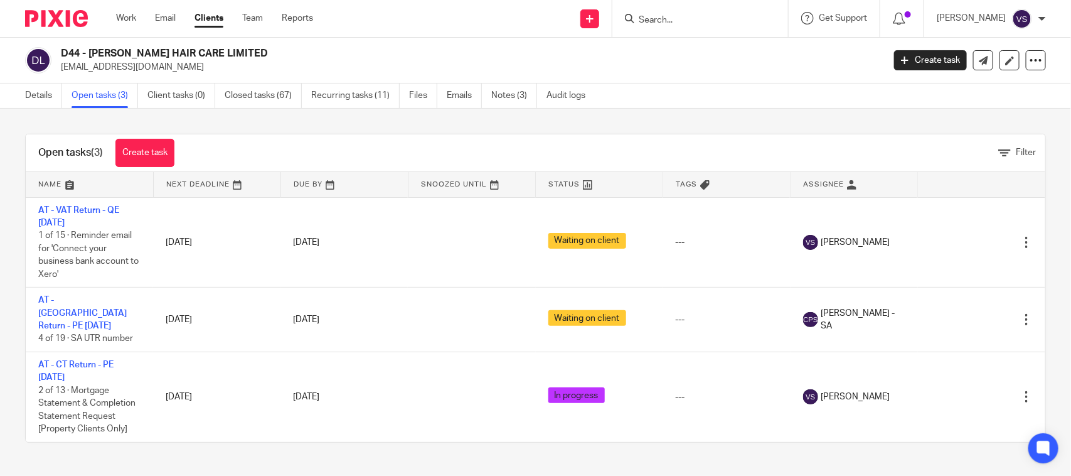
drag, startPoint x: 628, startPoint y: 120, endPoint x: 385, endPoint y: 183, distance: 251.4
click at [628, 120] on div "Open tasks (3) Create task Filter Name Next Deadline Due By Snoozed Until Statu…" at bounding box center [535, 288] width 1071 height 359
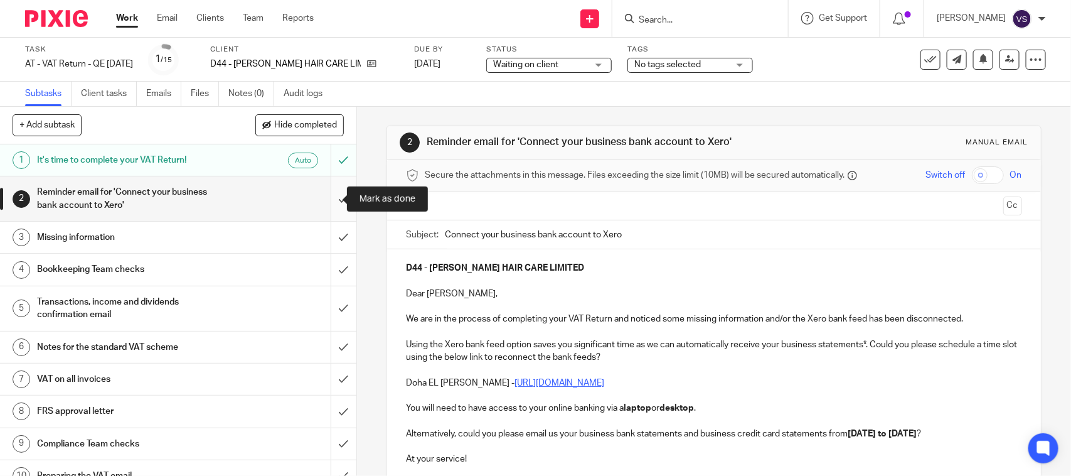
click at [328, 199] on input "submit" at bounding box center [178, 198] width 356 height 45
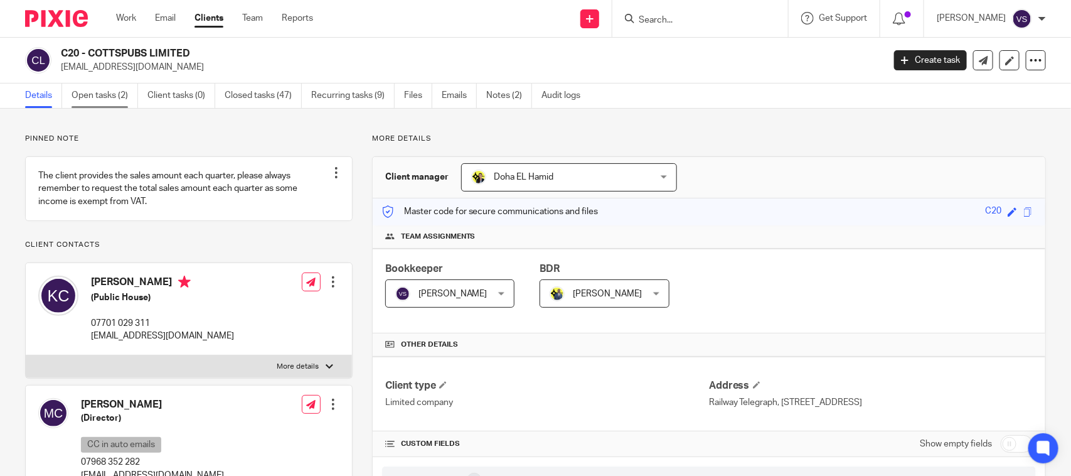
click at [108, 98] on link "Open tasks (2)" at bounding box center [105, 95] width 67 height 24
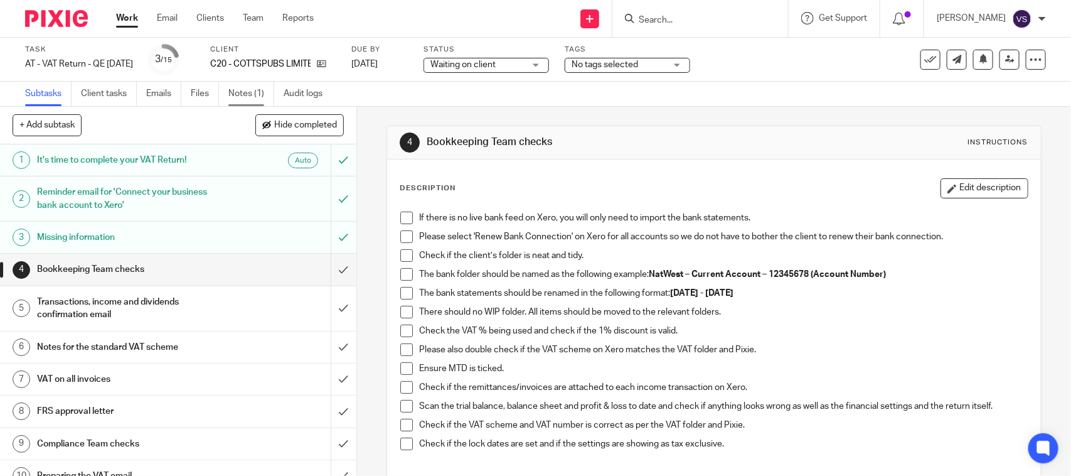
click at [233, 96] on link "Notes (1)" at bounding box center [251, 94] width 46 height 24
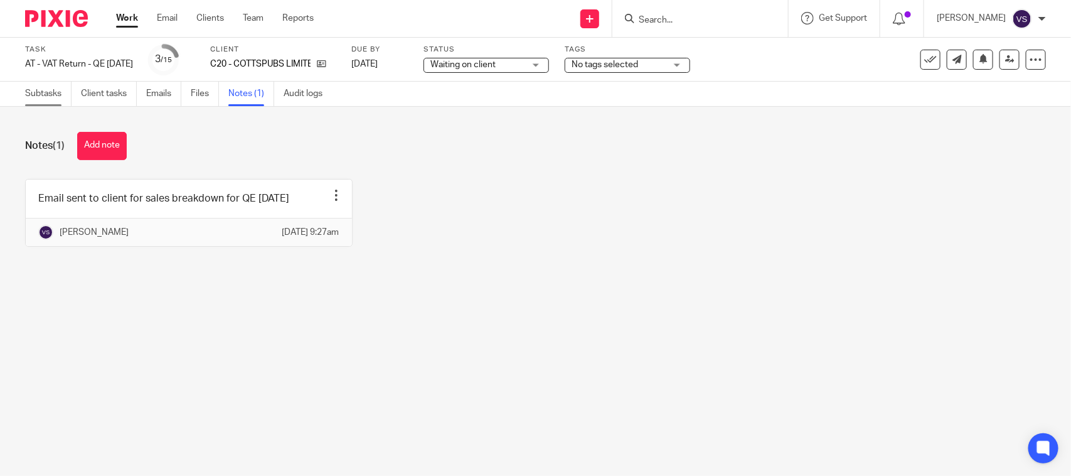
click at [38, 95] on link "Subtasks" at bounding box center [48, 94] width 46 height 24
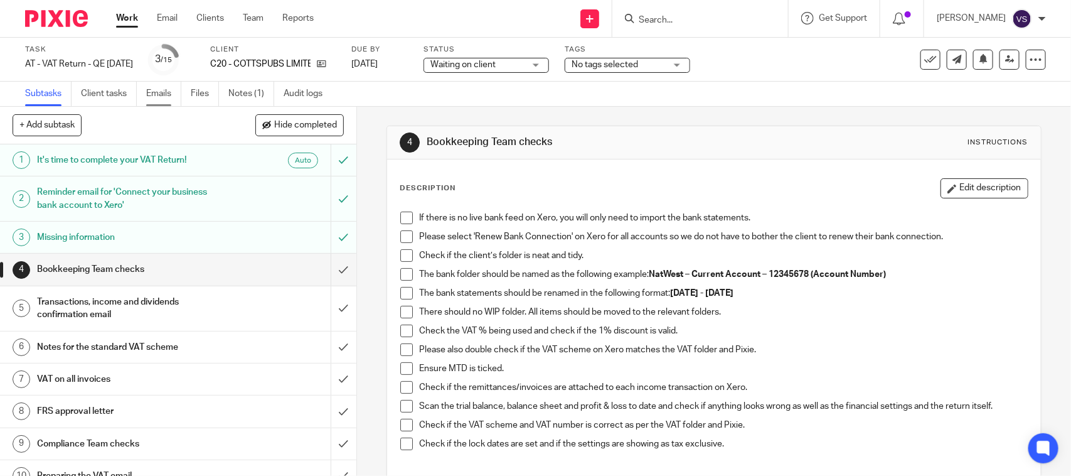
click at [167, 86] on link "Emails" at bounding box center [163, 94] width 35 height 24
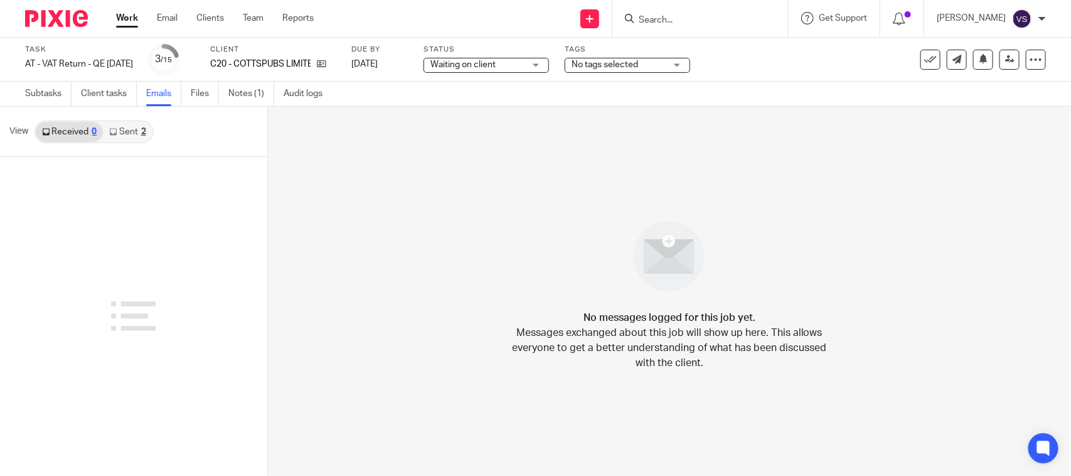
click at [126, 131] on link "Sent 2" at bounding box center [127, 132] width 49 height 20
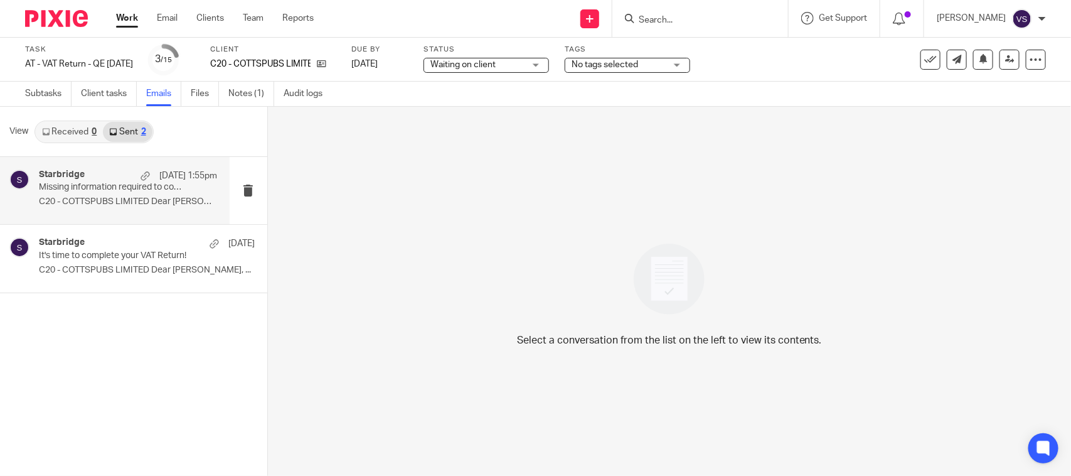
click at [71, 201] on p "C20 - COTTSPUBS LIMITED Dear Kaydeen, ..." at bounding box center [128, 201] width 178 height 11
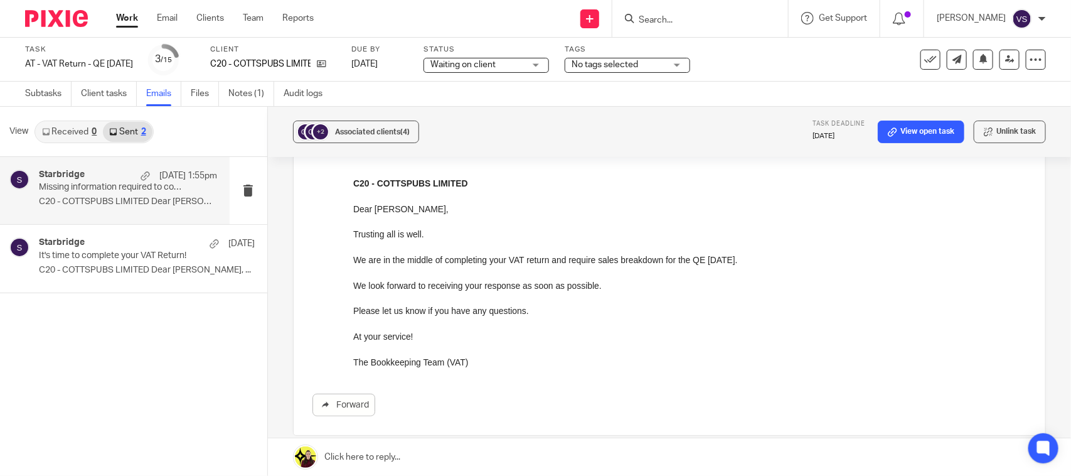
scroll to position [80, 0]
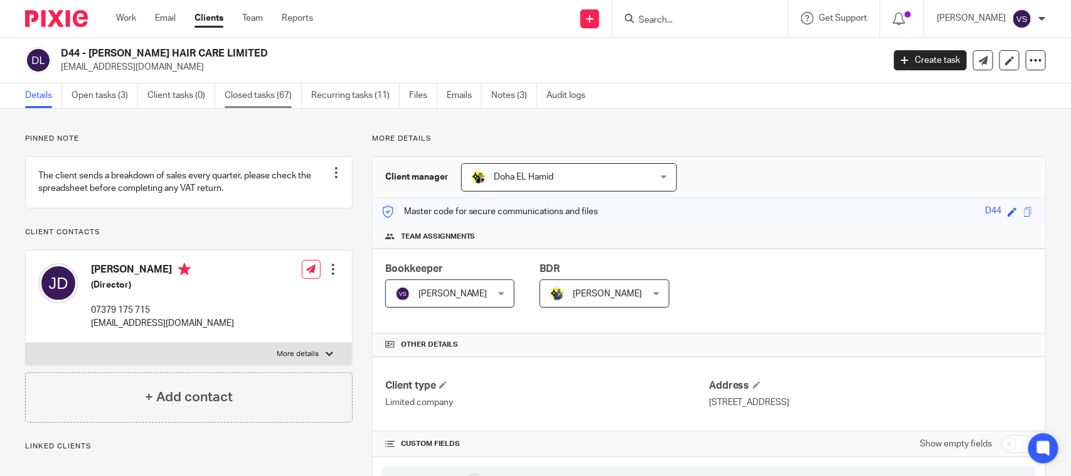
click at [286, 101] on link "Closed tasks (67)" at bounding box center [263, 95] width 77 height 24
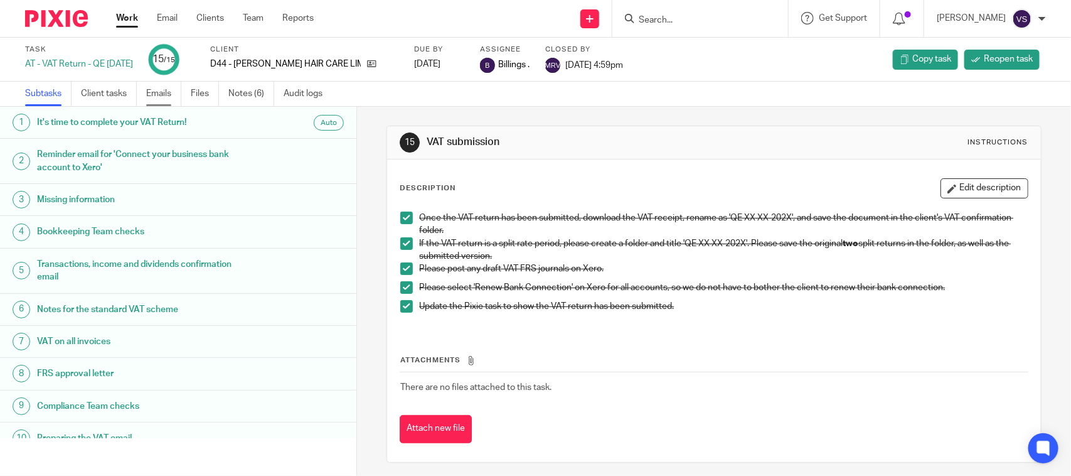
click at [174, 94] on link "Emails" at bounding box center [163, 94] width 35 height 24
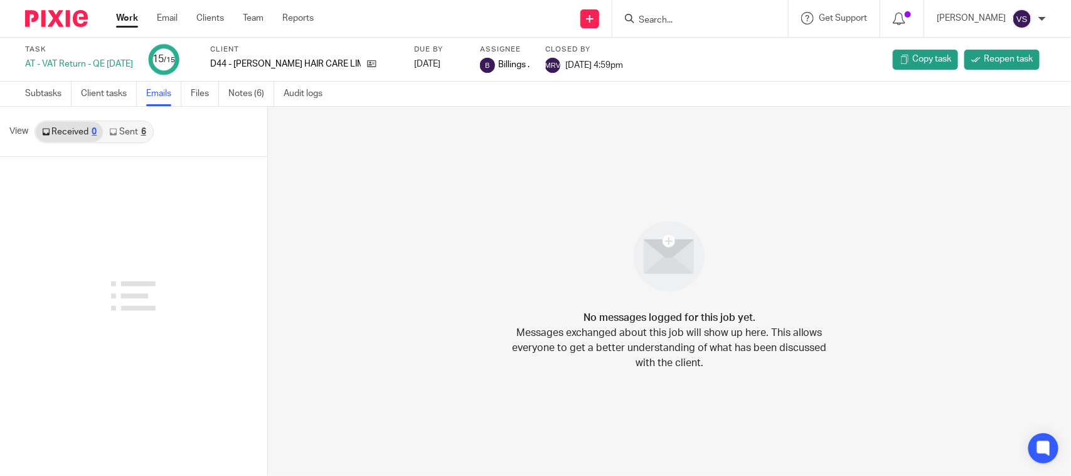
click at [133, 135] on link "Sent 6" at bounding box center [127, 132] width 49 height 20
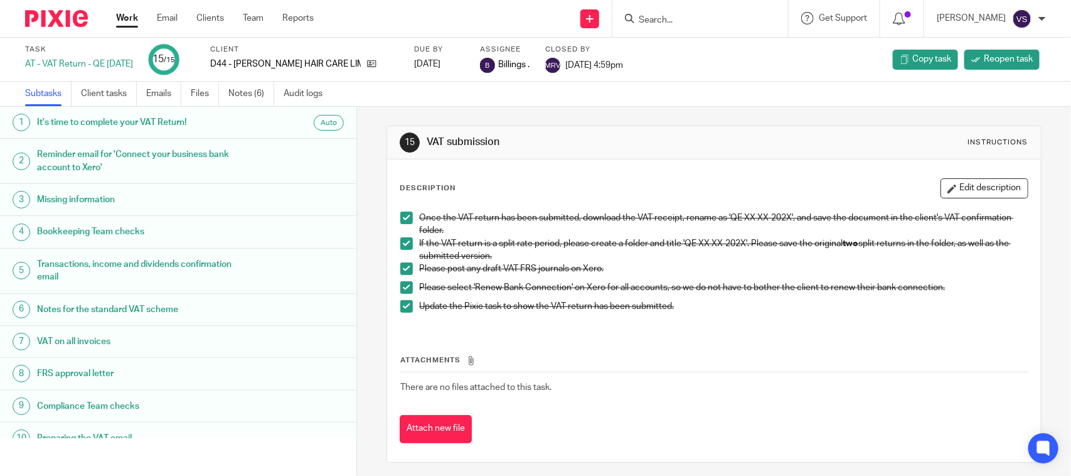
click at [145, 186] on link "3 Missing information" at bounding box center [178, 199] width 356 height 31
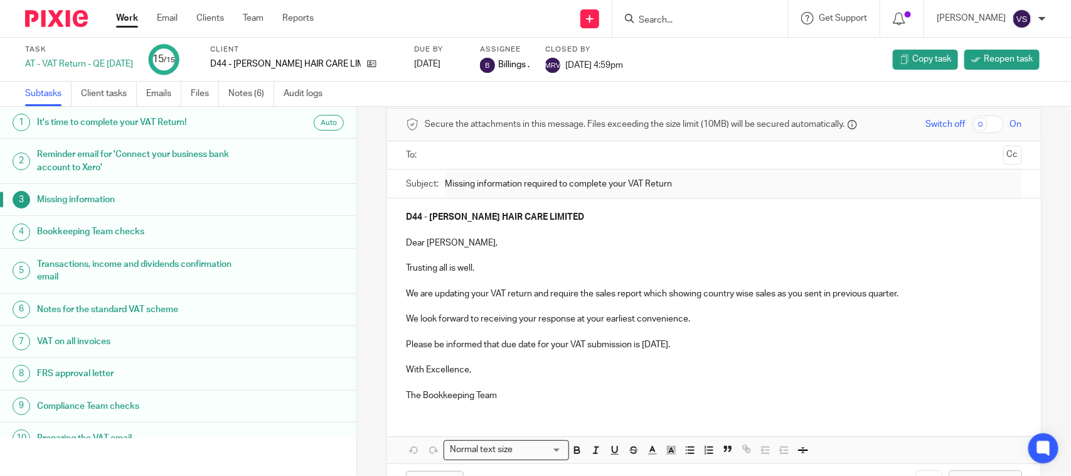
scroll to position [78, 0]
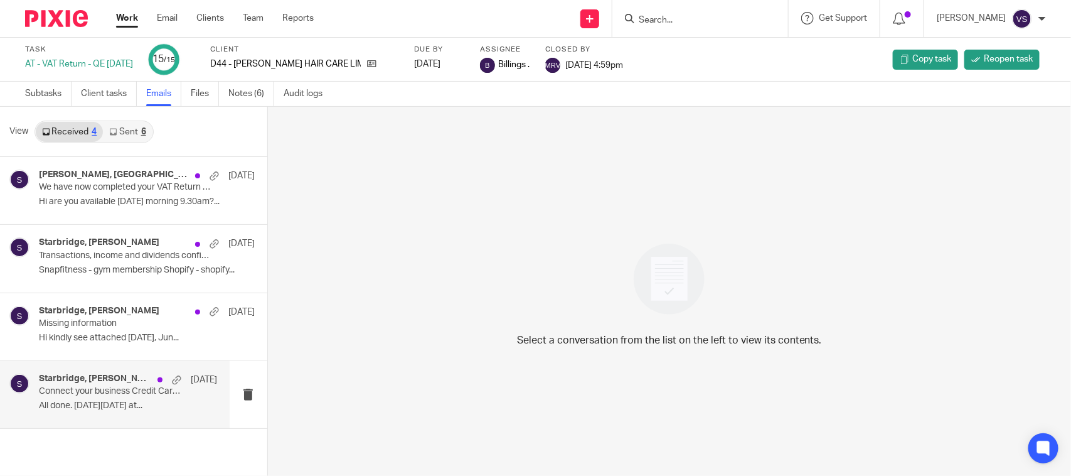
click at [124, 407] on p "All done. On Tue, 3 Jun 2025 at..." at bounding box center [128, 405] width 178 height 11
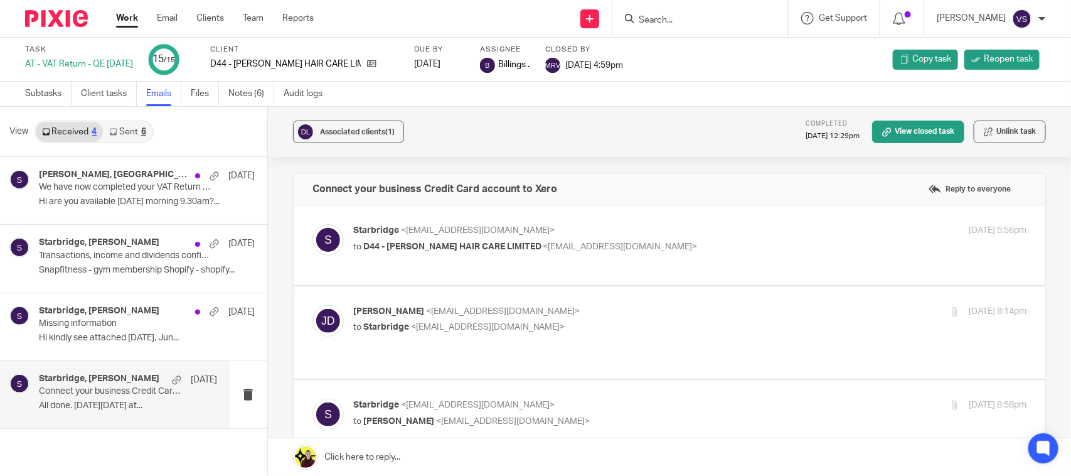
click at [554, 314] on p "Janet Davies <janetdaviesnh@gmail.com>" at bounding box center [577, 311] width 449 height 13
checkbox input "true"
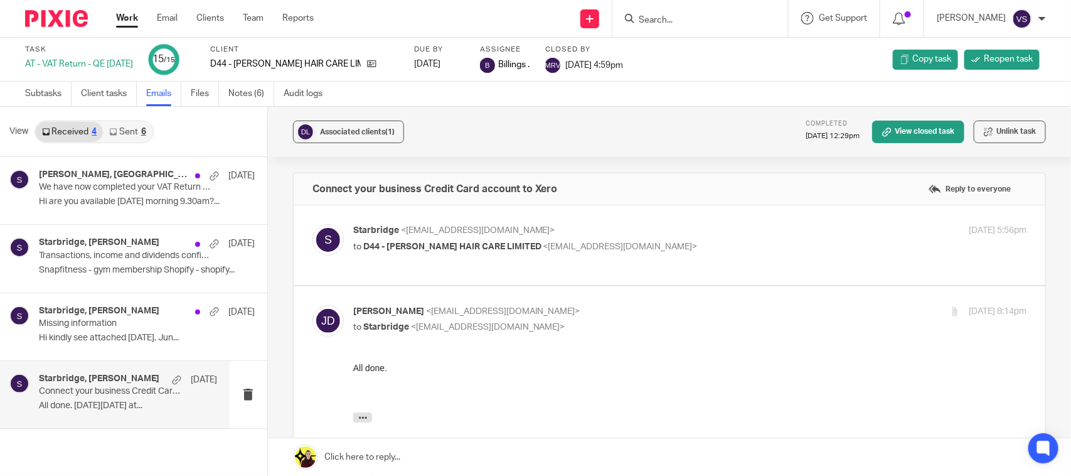
click at [612, 255] on div "Starbridge <info@starbridge.uk> to D44 - DAVIES HAIR CARE LIMITED <janetdaviesn…" at bounding box center [689, 239] width 673 height 31
checkbox input "true"
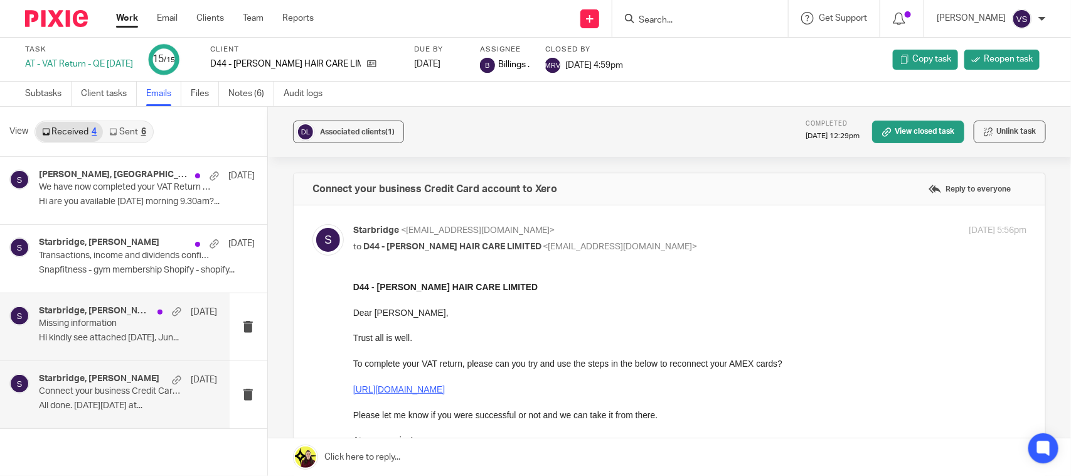
click at [125, 311] on h4 "Starbridge, Janet Davies" at bounding box center [95, 311] width 112 height 11
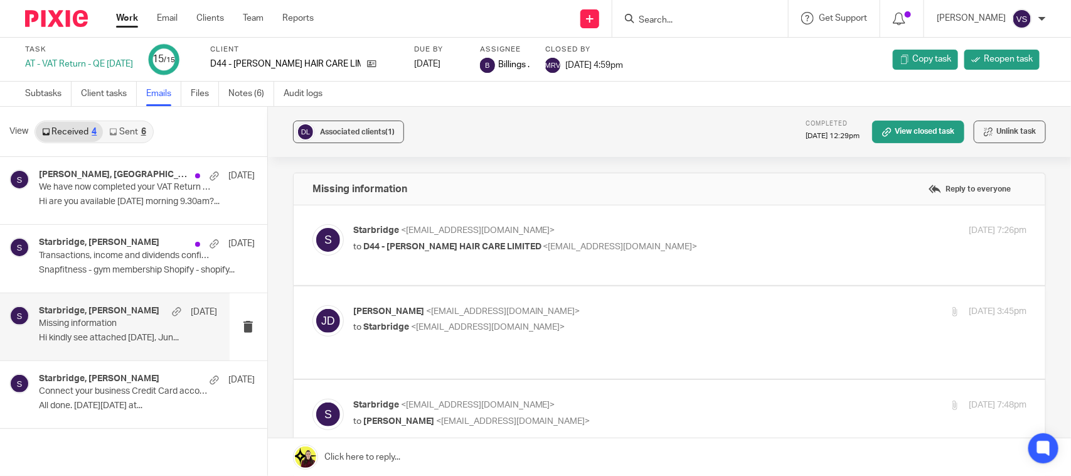
click at [607, 336] on div "Janet Davies <janetdaviesnh@gmail.com> to Starbridge <info@starbridge.uk> 9 Jun…" at bounding box center [689, 320] width 673 height 31
checkbox input "true"
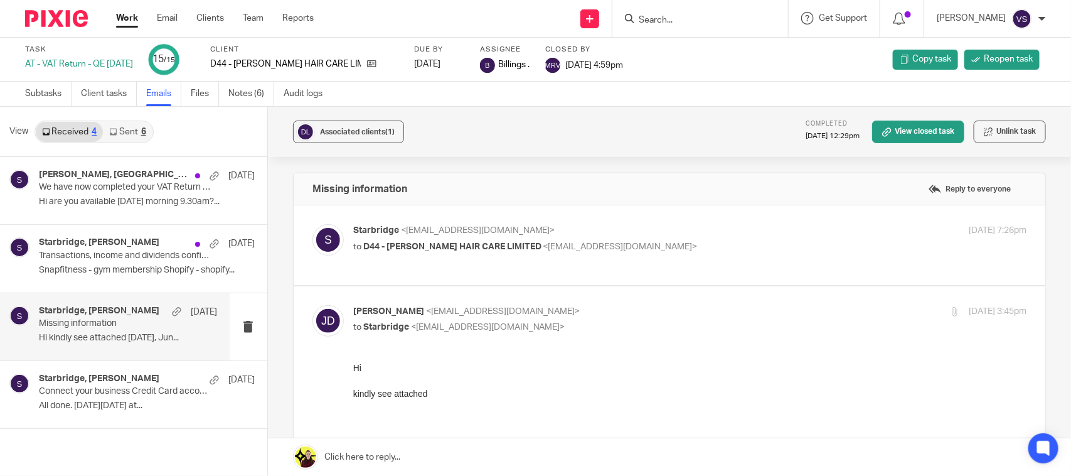
click at [720, 226] on p "Starbridge <info@starbridge.uk>" at bounding box center [577, 230] width 449 height 13
checkbox input "true"
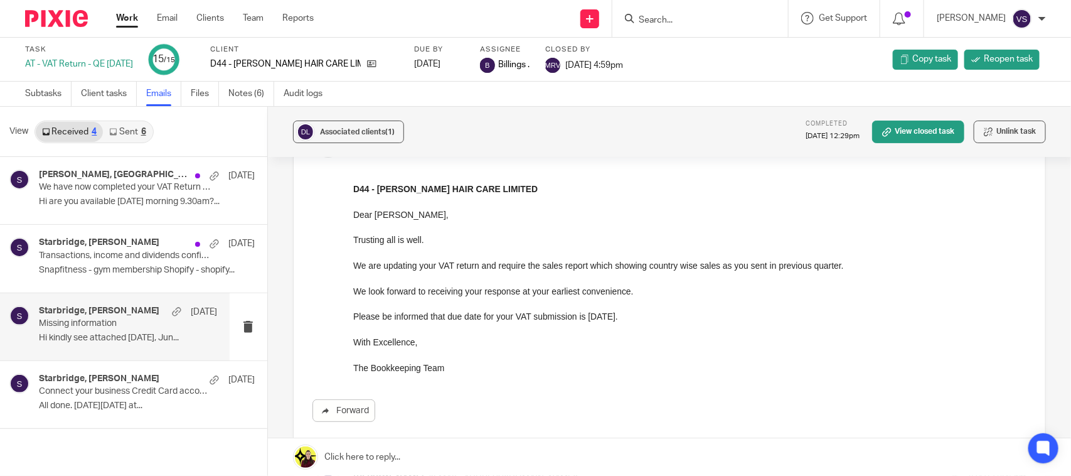
scroll to position [157, 0]
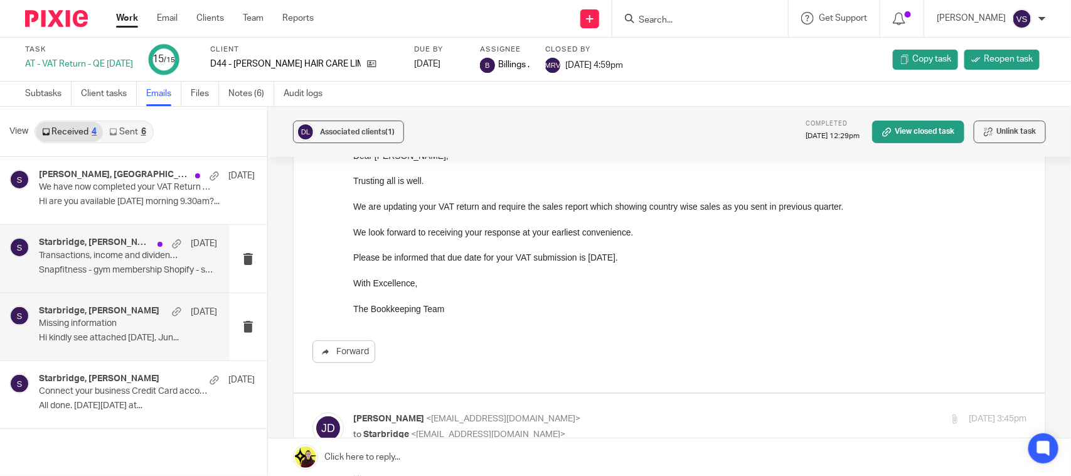
click at [97, 271] on p "Snapfitness - gym membership Shopify - shopify..." at bounding box center [128, 270] width 178 height 11
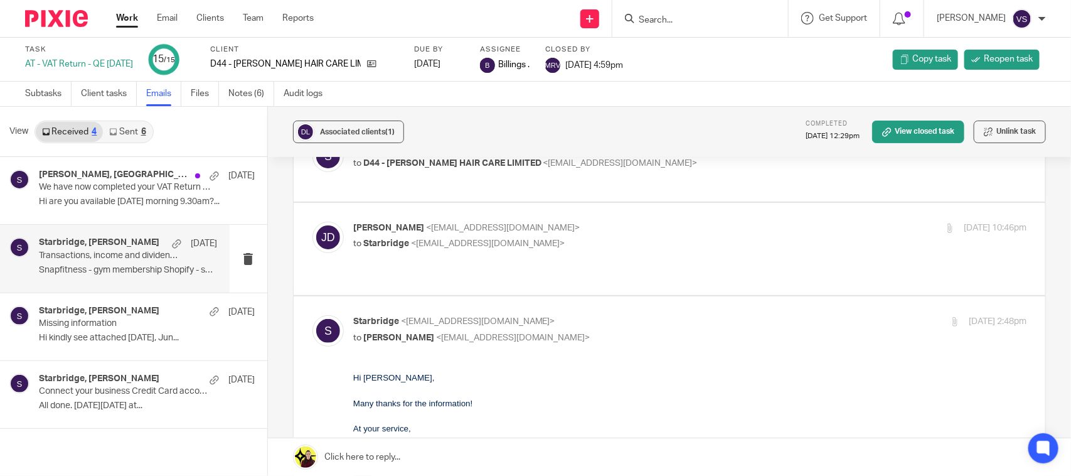
scroll to position [83, 0]
click at [613, 238] on p "to Starbridge <info@starbridge.uk>" at bounding box center [577, 244] width 449 height 13
checkbox input "true"
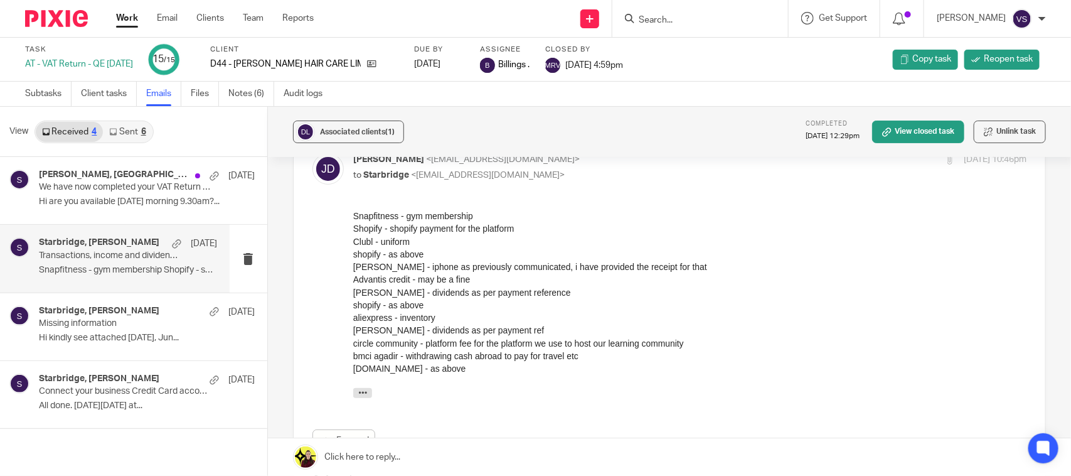
scroll to position [0, 0]
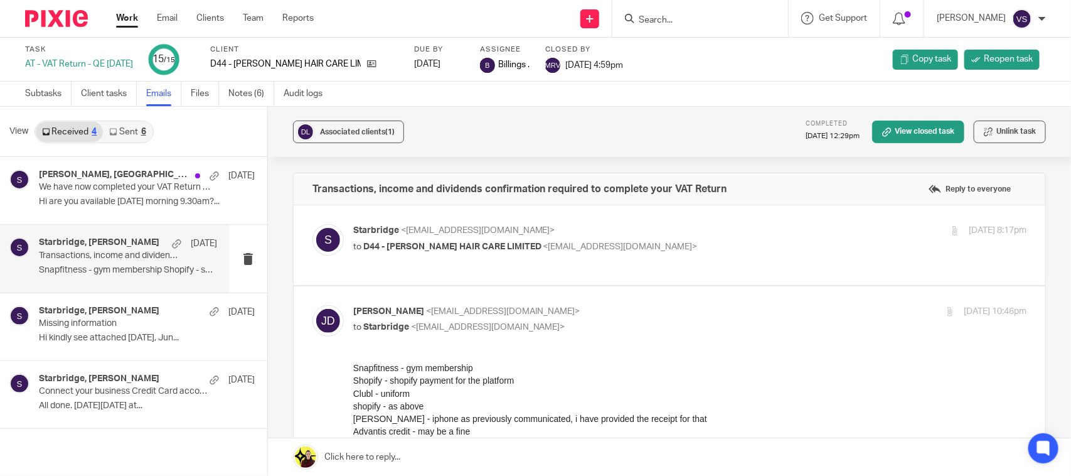
click at [672, 236] on p "Starbridge <info@starbridge.uk>" at bounding box center [577, 230] width 449 height 13
checkbox input "true"
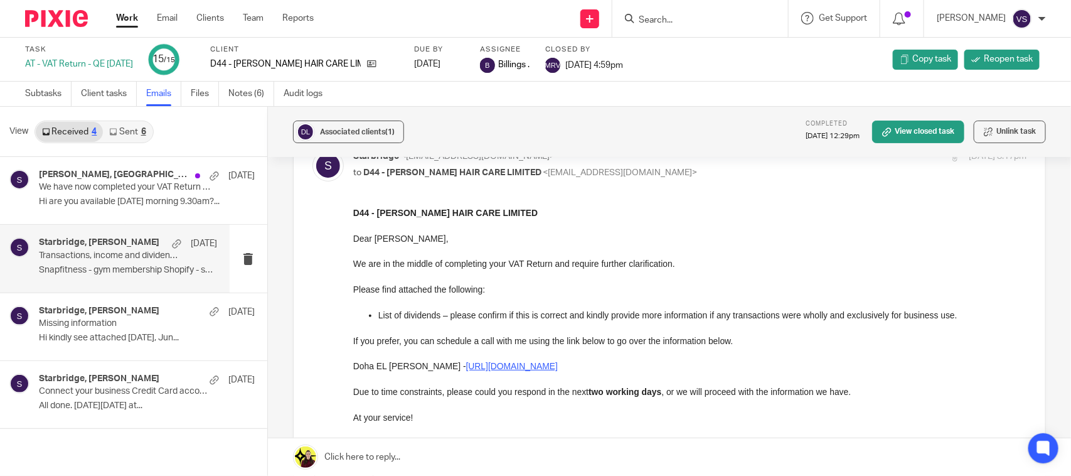
scroll to position [157, 0]
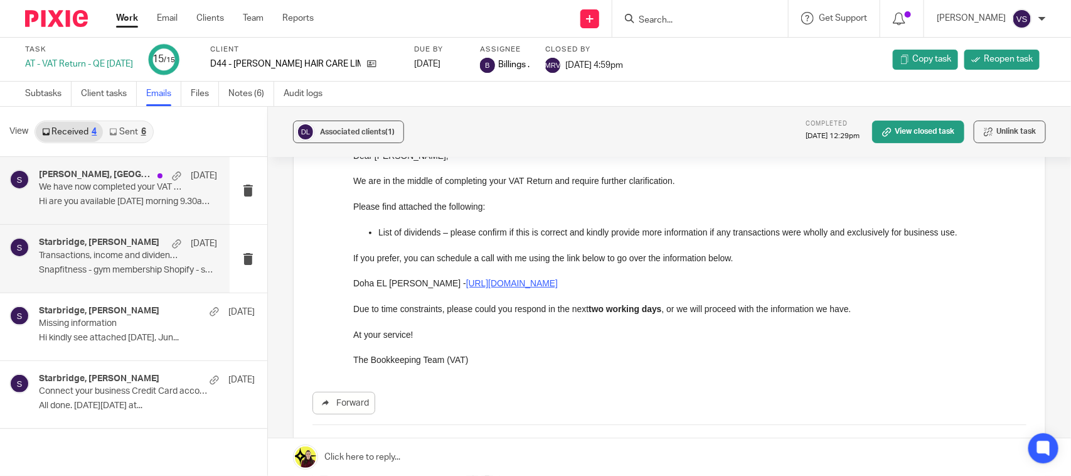
click at [123, 187] on p "We have now completed your VAT Return - PLEASE CONFIRM!" at bounding box center [110, 187] width 142 height 11
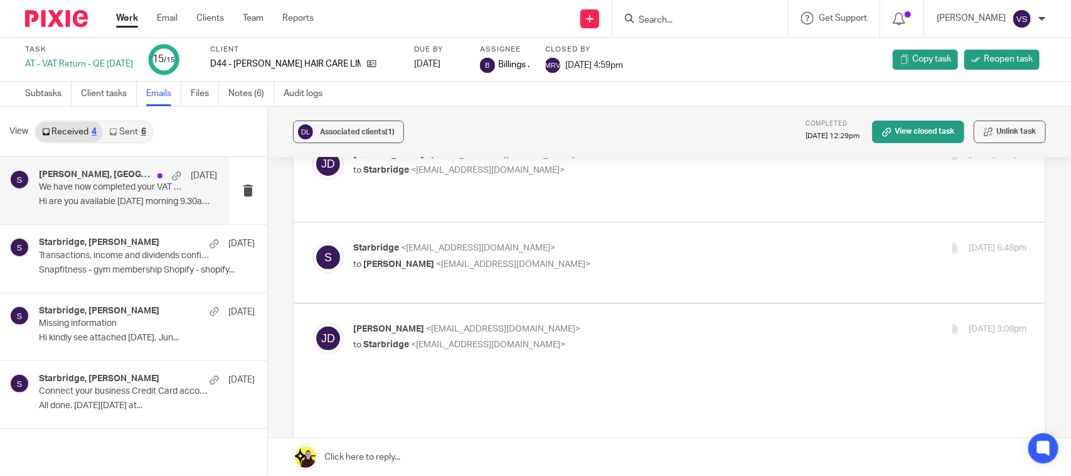
scroll to position [0, 0]
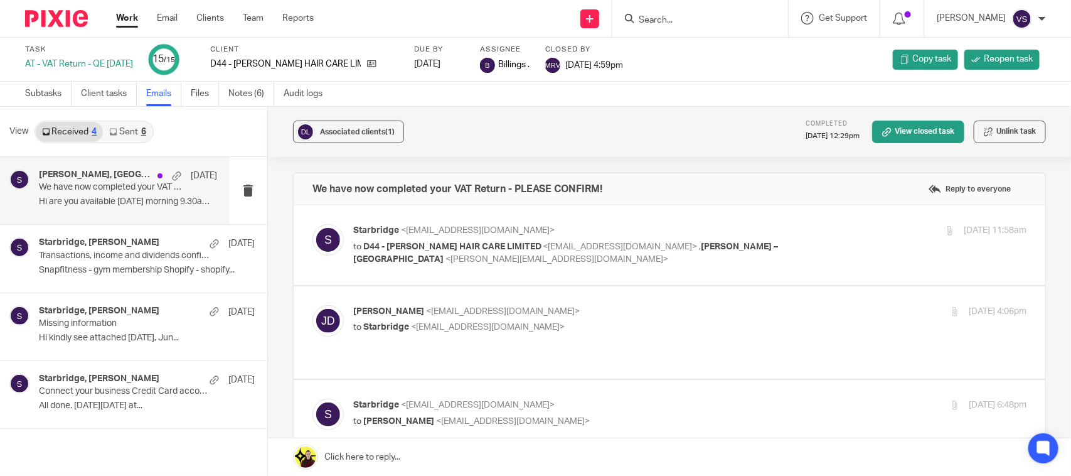
click at [733, 231] on p "Starbridge <info@starbridge.uk>" at bounding box center [577, 230] width 449 height 13
checkbox input "true"
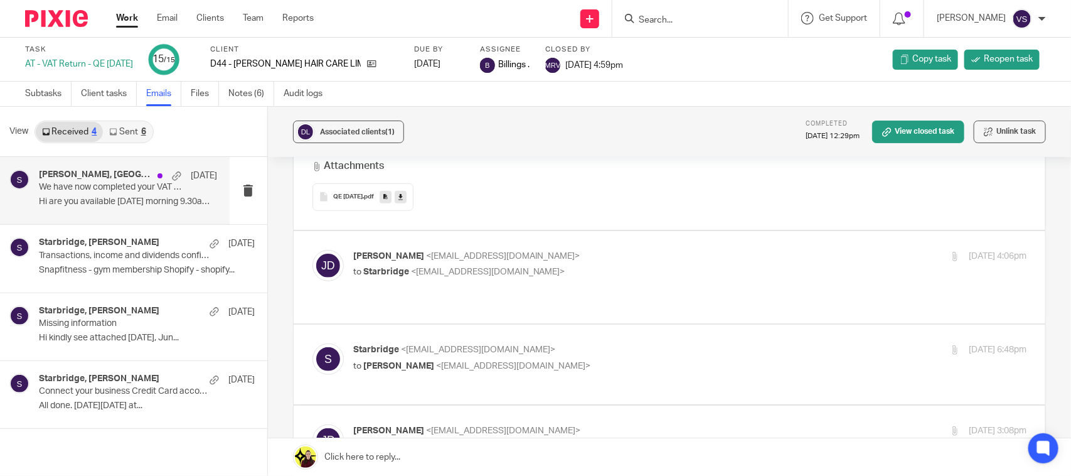
click at [585, 237] on label at bounding box center [670, 277] width 752 height 92
click at [312, 249] on input "checkbox" at bounding box center [312, 249] width 1 height 1
checkbox input "true"
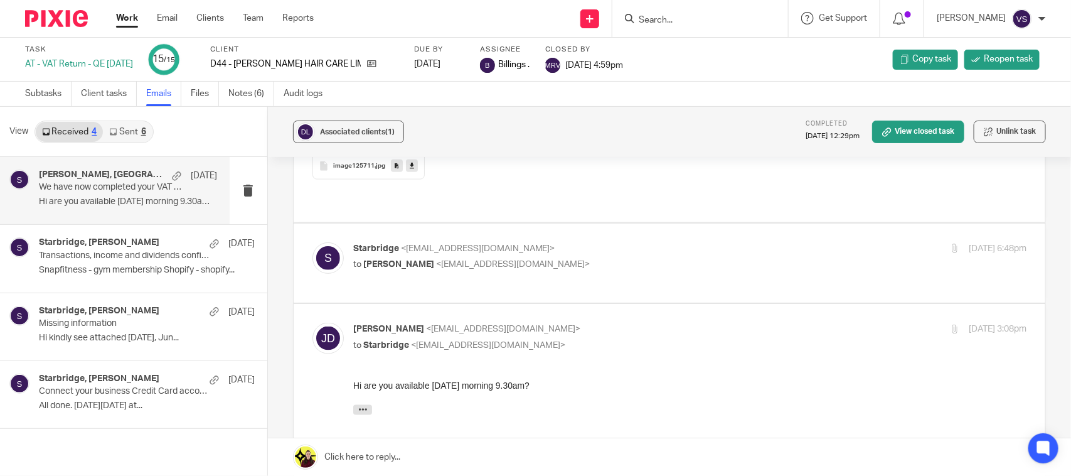
click at [588, 255] on label at bounding box center [670, 263] width 752 height 80
click at [312, 242] on input "checkbox" at bounding box center [312, 242] width 1 height 1
checkbox input "true"
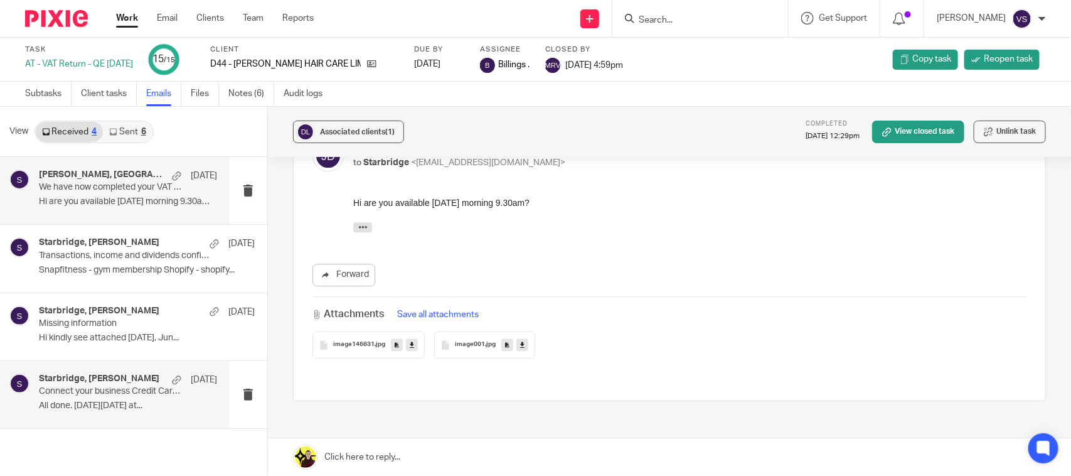
click at [94, 397] on div "Starbridge, Janet Davies 4 Jun Connect your business Credit Card account to Xer…" at bounding box center [128, 394] width 178 height 42
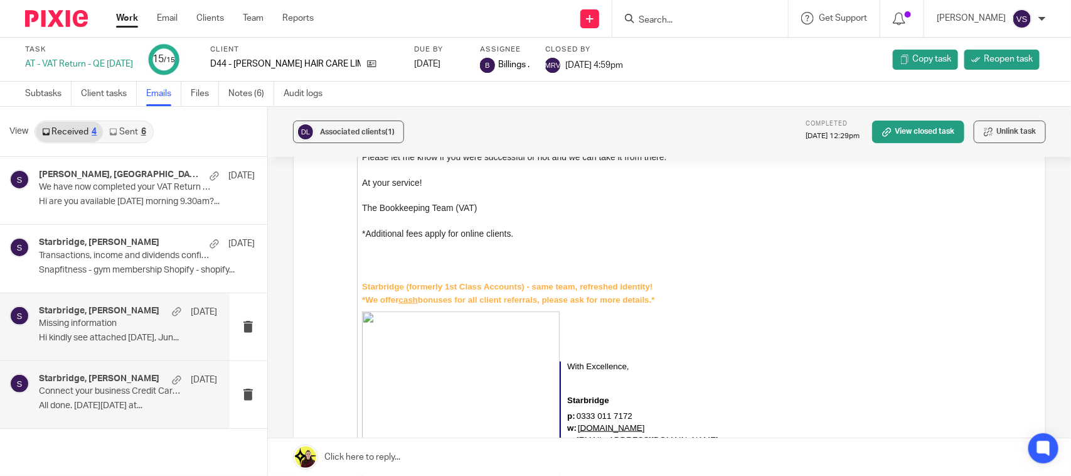
click at [109, 309] on h4 "Starbridge, Janet Davies" at bounding box center [99, 311] width 120 height 11
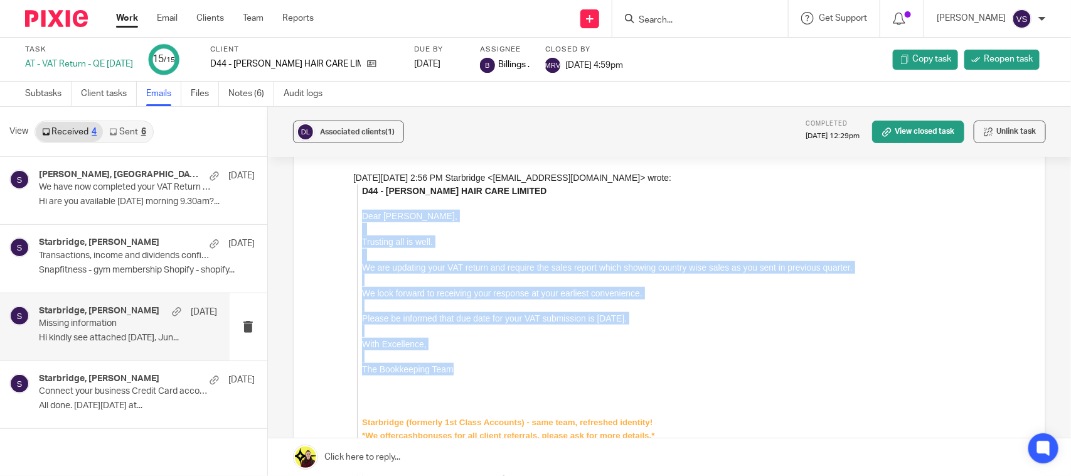
drag, startPoint x: 363, startPoint y: 217, endPoint x: 462, endPoint y: 372, distance: 184.3
click at [462, 372] on div "D44 - DAVIES HAIR CARE LIMITED Dear Janet, Trusting all is well. We are updatin…" at bounding box center [693, 470] width 665 height 570
copy div "Dear Janet, Trusting all is well. We are updating your VAT return and require t…"
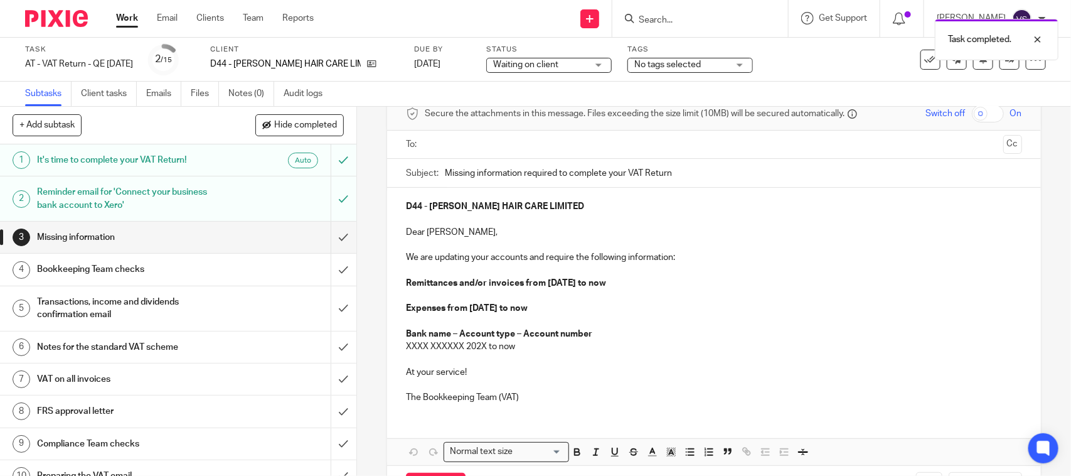
scroll to position [35, 0]
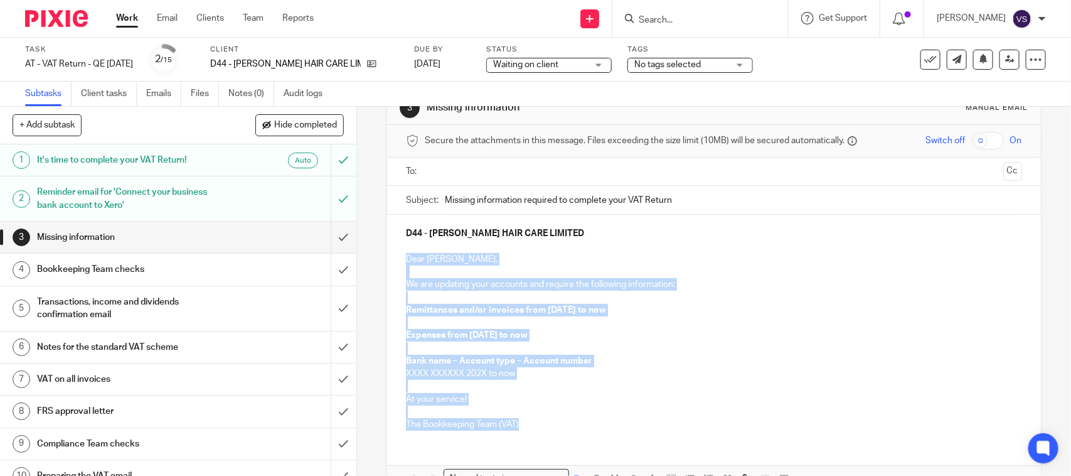
drag, startPoint x: 403, startPoint y: 258, endPoint x: 528, endPoint y: 425, distance: 208.8
click at [528, 427] on div "D44 - DAVIES HAIR CARE LIMITED Dear Janet, We are updating your accounts and re…" at bounding box center [713, 327] width 653 height 225
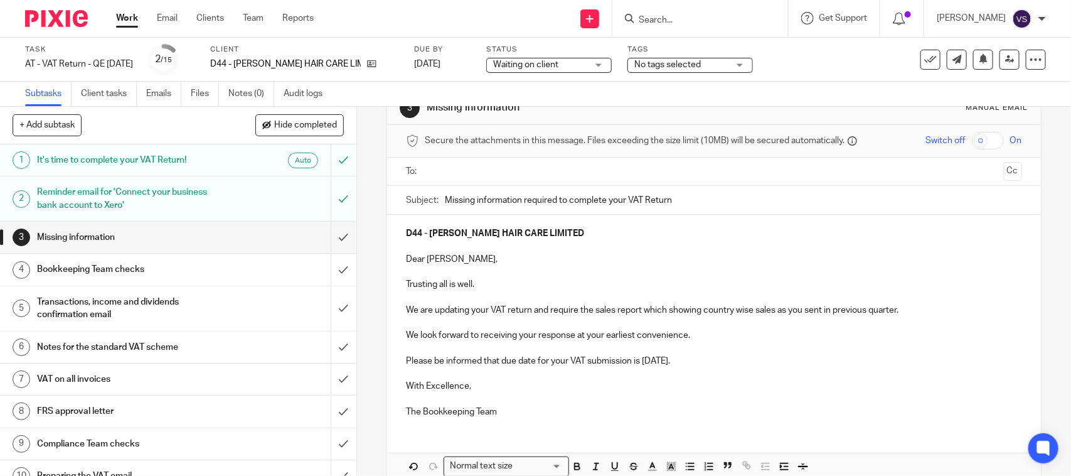
click at [666, 358] on p "Please be informed that due date for your VAT submission is 7th July 2025." at bounding box center [714, 361] width 616 height 13
click at [654, 391] on p "With Excellence," at bounding box center [714, 386] width 616 height 13
click at [673, 359] on p "Please be informed that due date for your VAT submission is 7th Oct 2025." at bounding box center [714, 361] width 616 height 13
click at [781, 383] on p "With Excellence," at bounding box center [714, 386] width 616 height 13
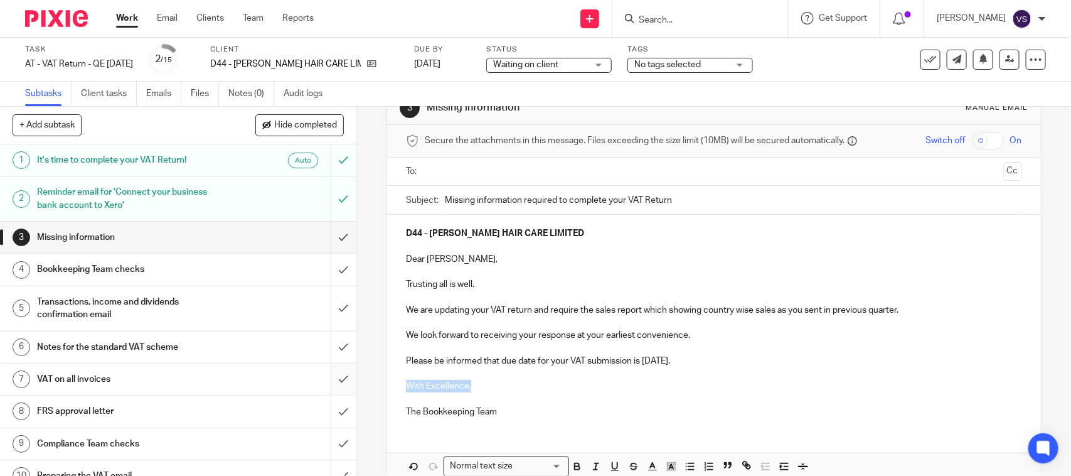
drag, startPoint x: 474, startPoint y: 387, endPoint x: 324, endPoint y: 382, distance: 150.1
click at [328, 384] on div "+ Add subtask Hide completed Cancel + Add 1 It's time to complete your VAT Retu…" at bounding box center [535, 291] width 1071 height 369
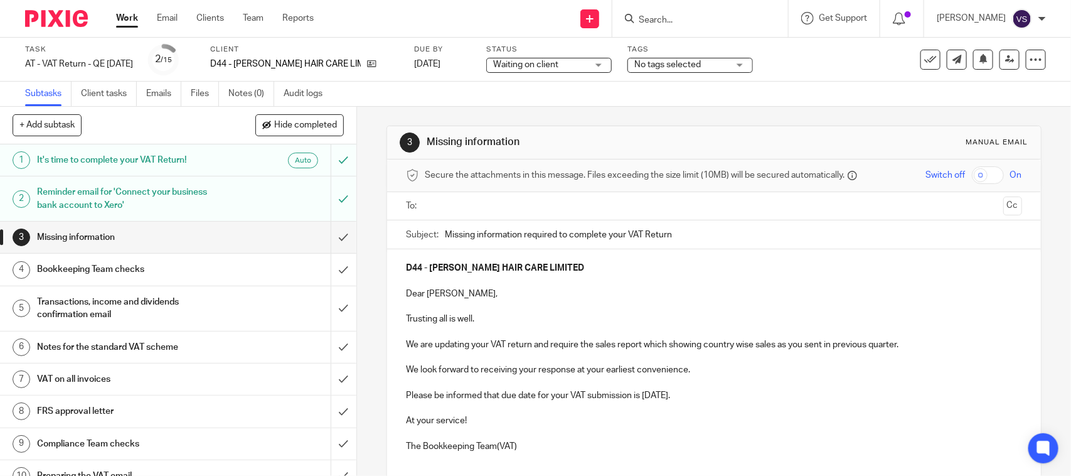
click at [493, 442] on p "The Bookkeeping Team(VAT)" at bounding box center [714, 446] width 616 height 13
click at [531, 441] on p "The Bookkeeping Team (VAT)" at bounding box center [714, 446] width 616 height 13
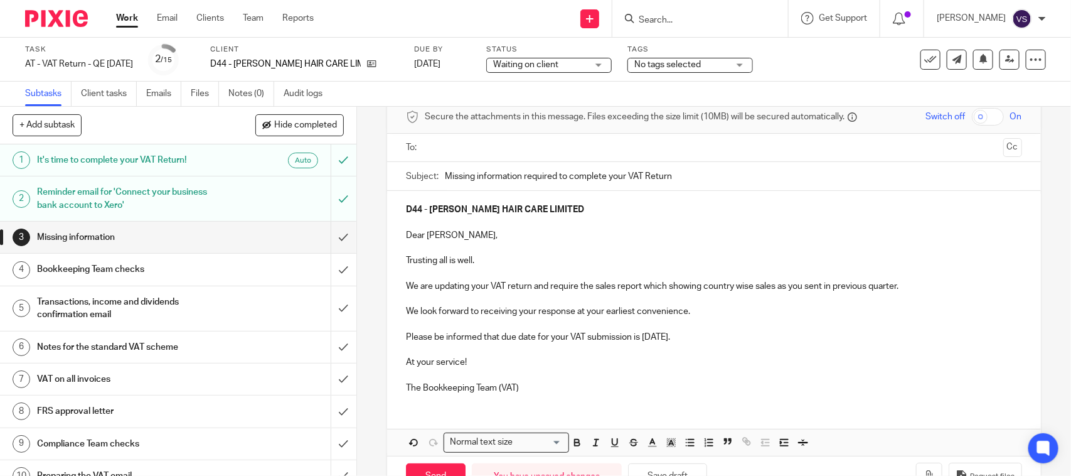
scroll to position [22, 0]
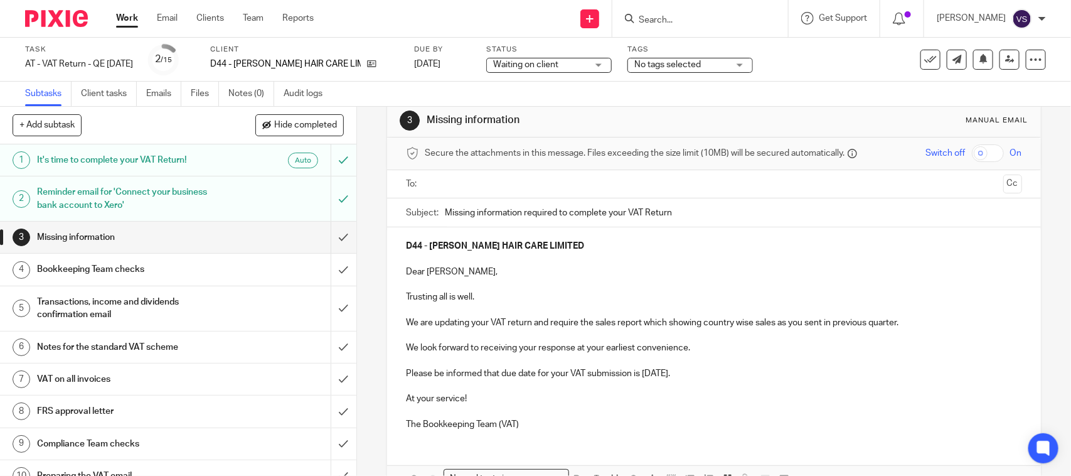
click at [542, 63] on span "Waiting on client" at bounding box center [540, 64] width 94 height 13
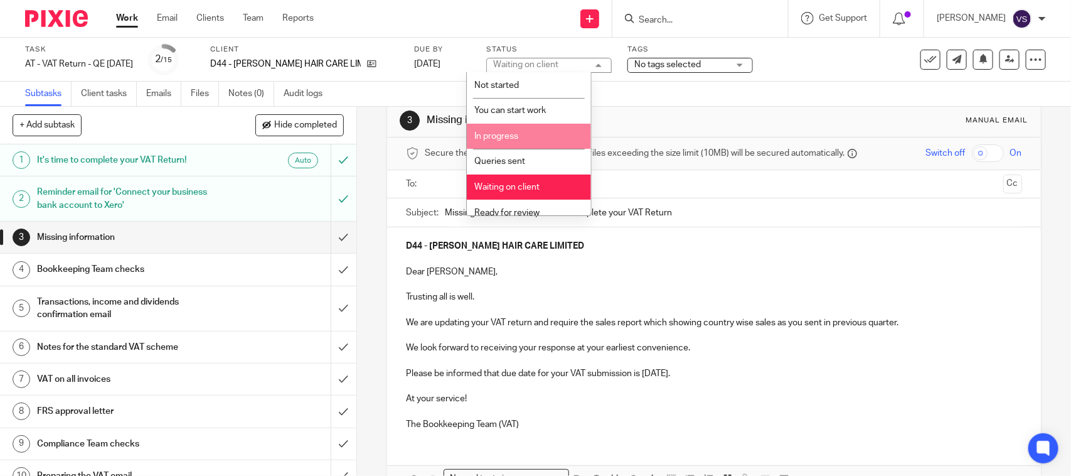
click at [536, 137] on li "In progress" at bounding box center [529, 137] width 124 height 26
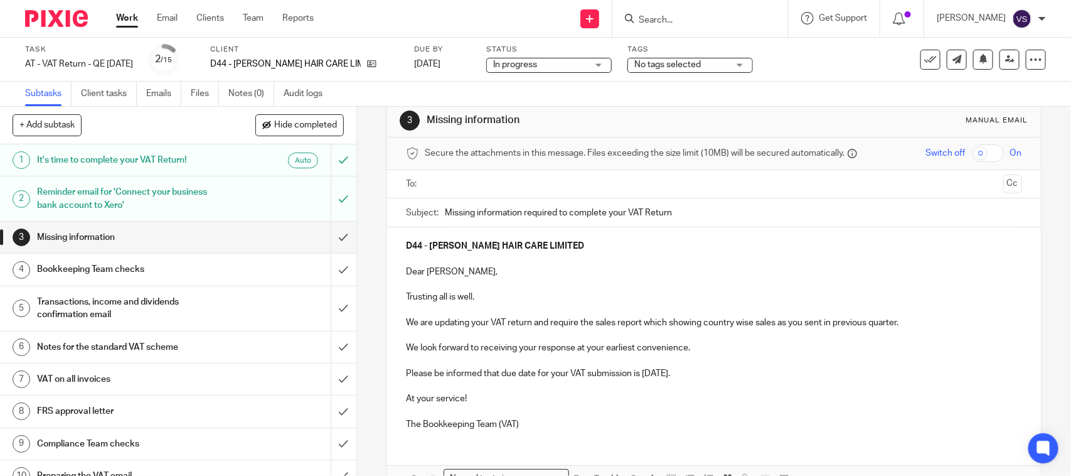
click at [640, 317] on p "We are updating your VAT return and require the sales report which showing coun…" at bounding box center [714, 322] width 616 height 13
drag, startPoint x: 642, startPoint y: 321, endPoint x: 714, endPoint y: 320, distance: 72.2
click at [714, 320] on p "We are updating your VAT return and require the sales report for QE 31-08-2025 …" at bounding box center [714, 322] width 616 height 13
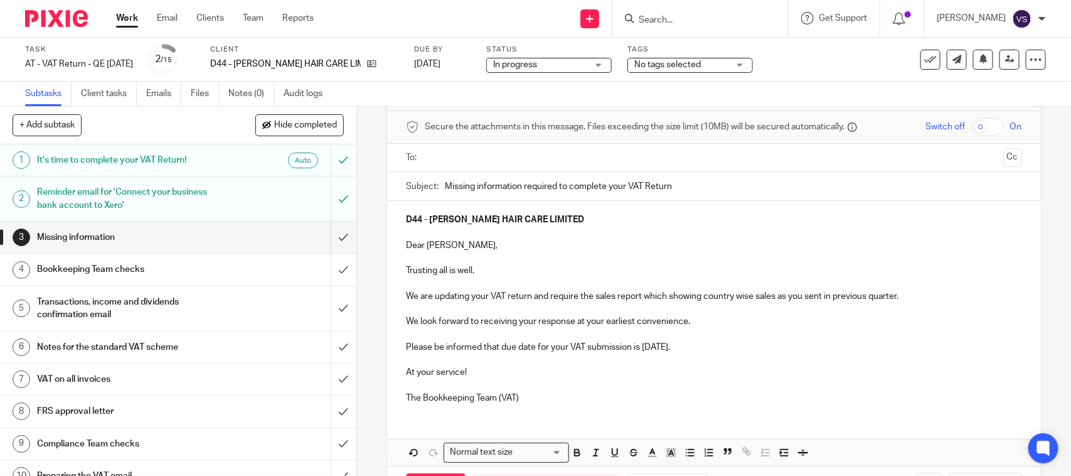
scroll to position [0, 0]
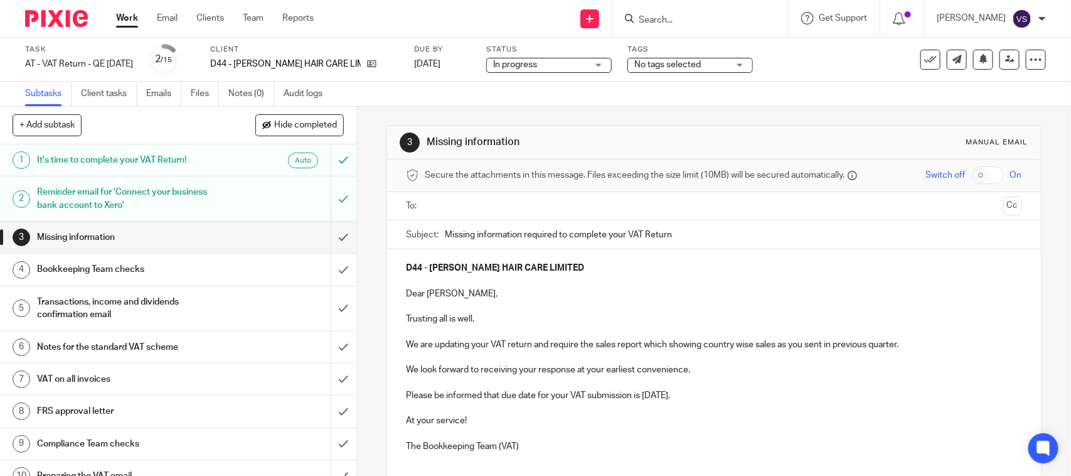
click at [467, 214] on ul at bounding box center [714, 206] width 577 height 21
click at [484, 207] on input "text" at bounding box center [713, 206] width 568 height 14
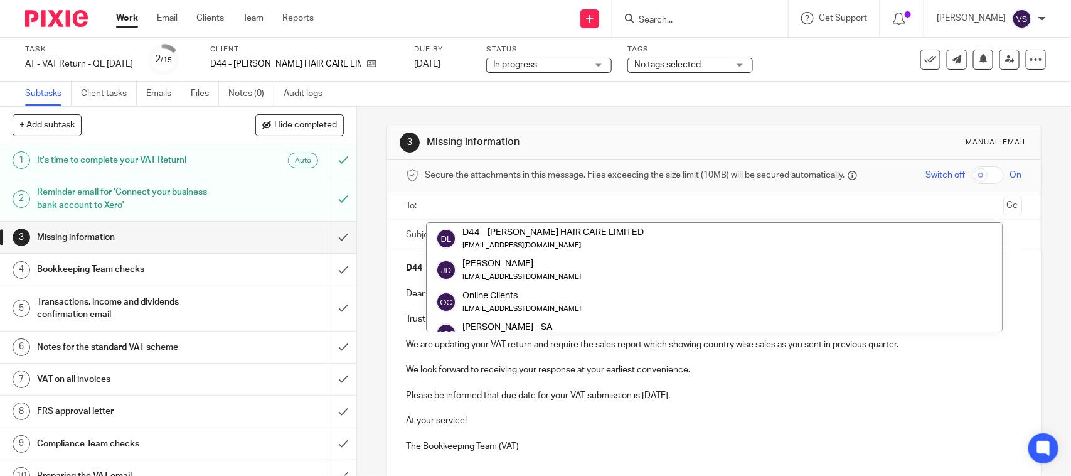
paste input "janetdaviesnh@gmail.com"
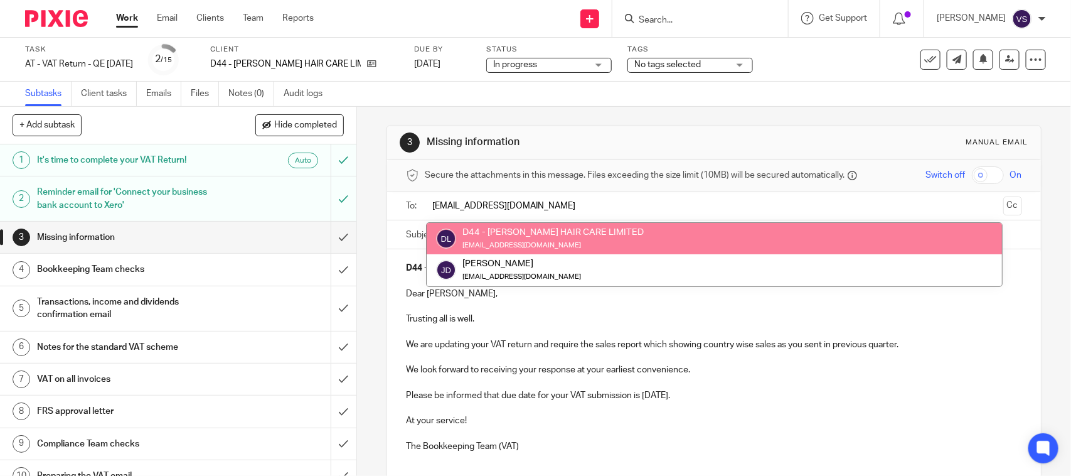
type input "janetdaviesnh@gmail.com"
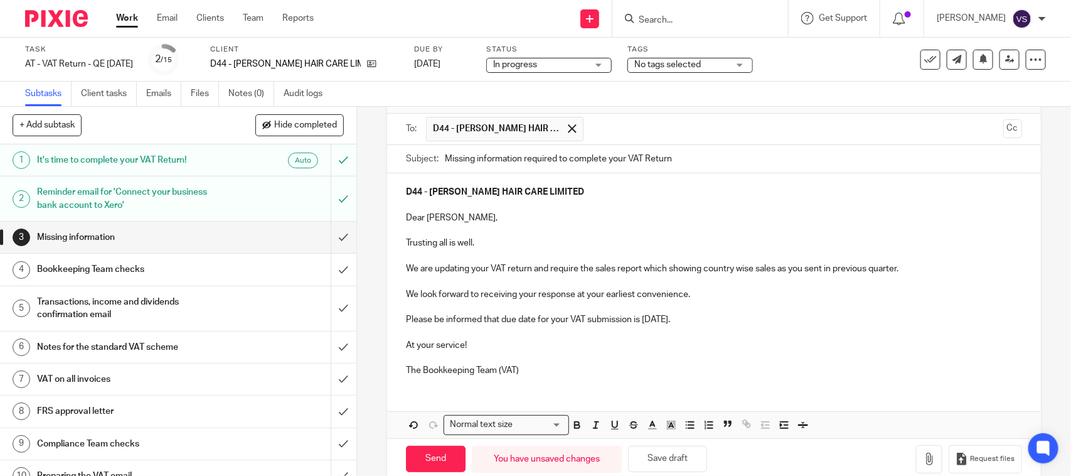
scroll to position [104, 0]
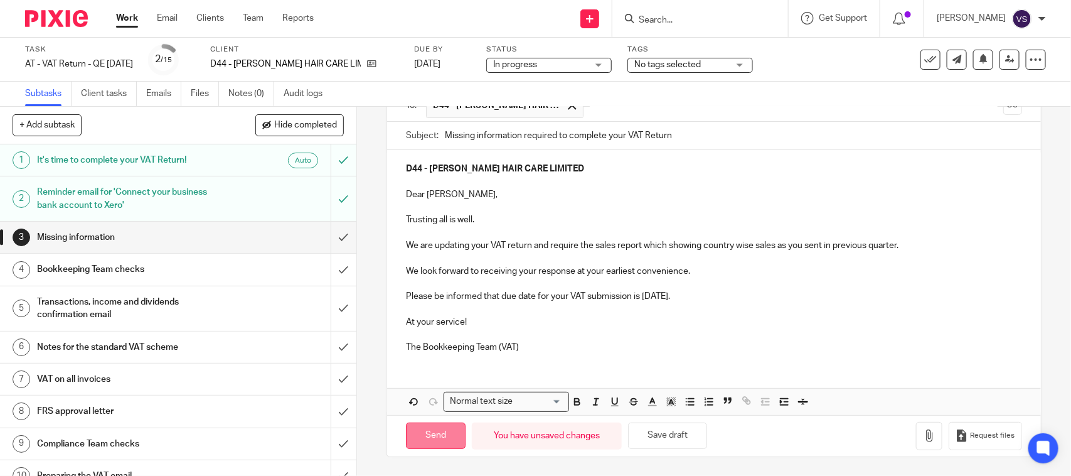
click at [443, 434] on input "Send" at bounding box center [436, 435] width 60 height 27
type input "Sent"
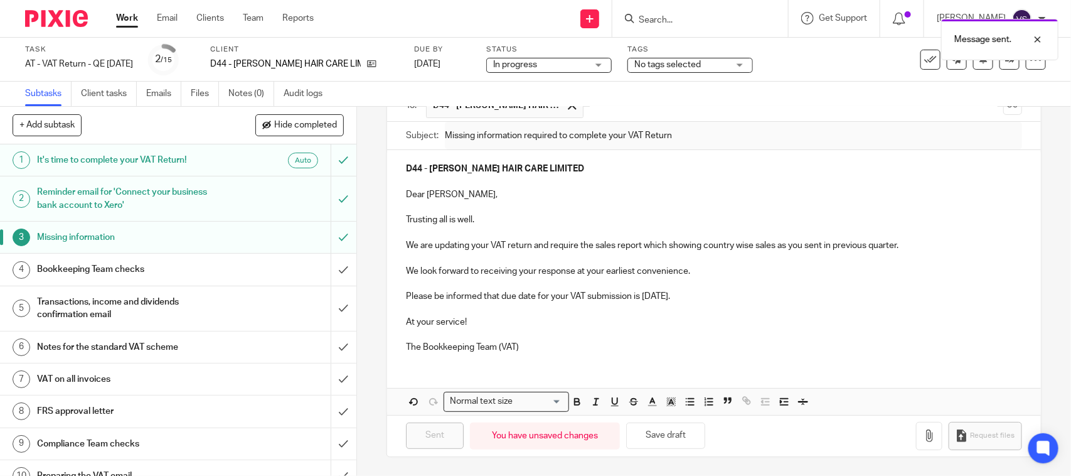
click at [579, 65] on div "In progress In progress" at bounding box center [548, 65] width 125 height 15
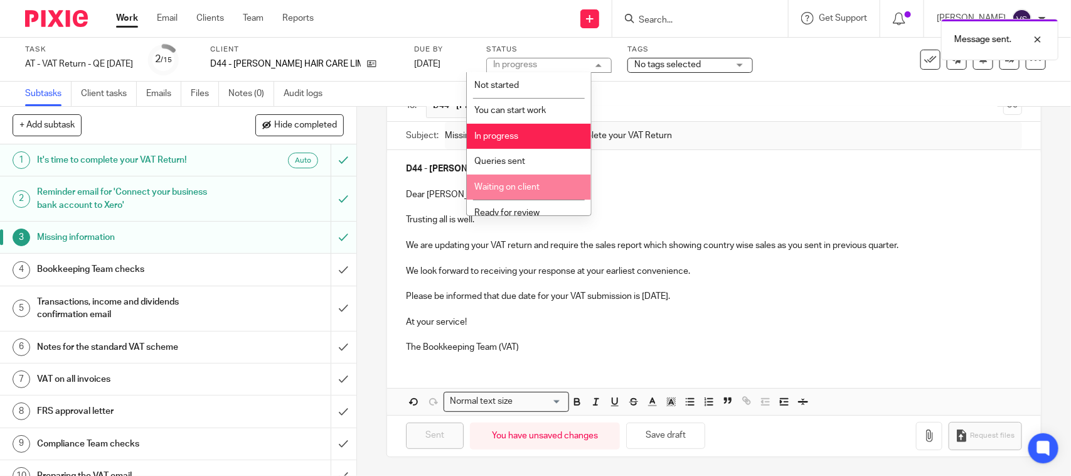
click at [524, 189] on li "Waiting on client" at bounding box center [529, 187] width 124 height 26
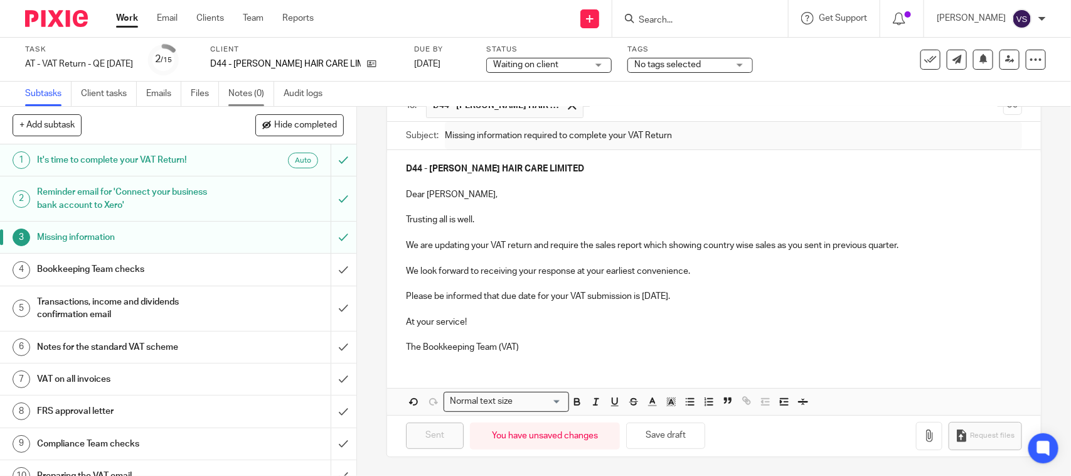
click at [236, 95] on link "Notes (0)" at bounding box center [251, 94] width 46 height 24
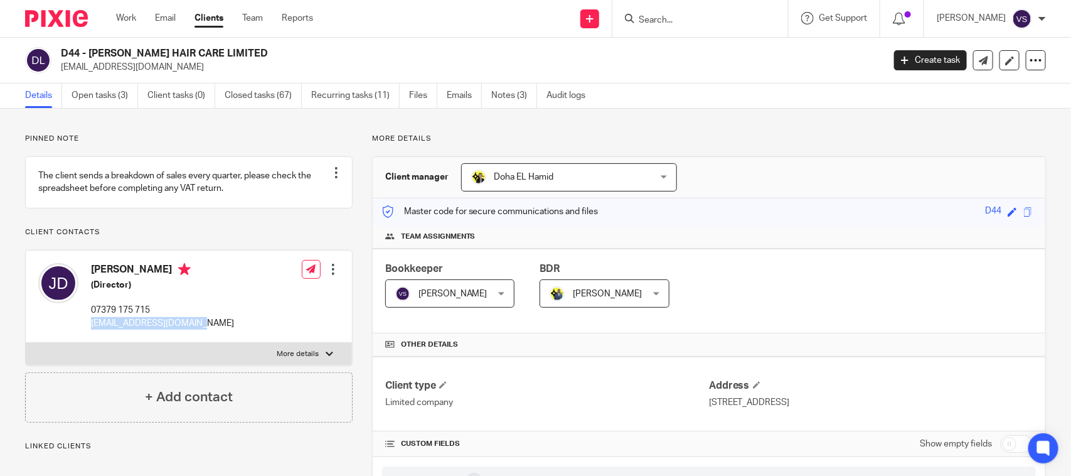
drag, startPoint x: 86, startPoint y: 339, endPoint x: 201, endPoint y: 336, distance: 115.5
click at [201, 336] on div "[PERSON_NAME] (Director) 07379 175 715 [EMAIL_ADDRESS][DOMAIN_NAME] Edit contac…" at bounding box center [189, 296] width 326 height 92
copy p "[EMAIL_ADDRESS][DOMAIN_NAME]"
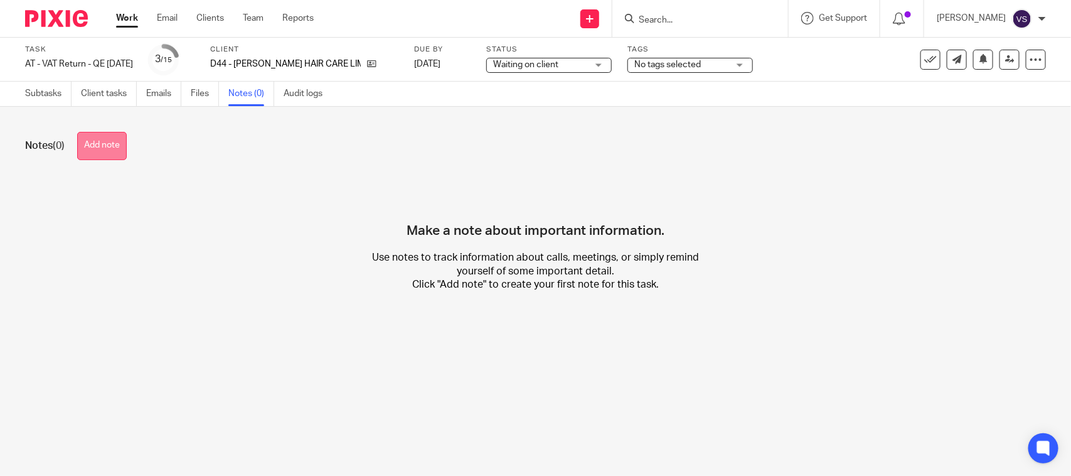
click at [107, 135] on button "Add note" at bounding box center [102, 146] width 50 height 28
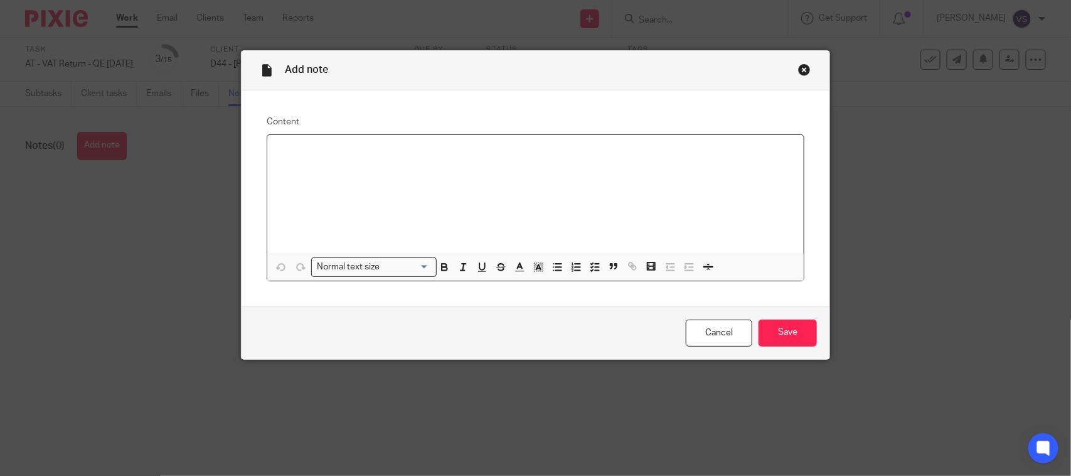
click at [347, 179] on div at bounding box center [535, 194] width 536 height 119
click at [771, 328] on input "Save" at bounding box center [788, 332] width 58 height 27
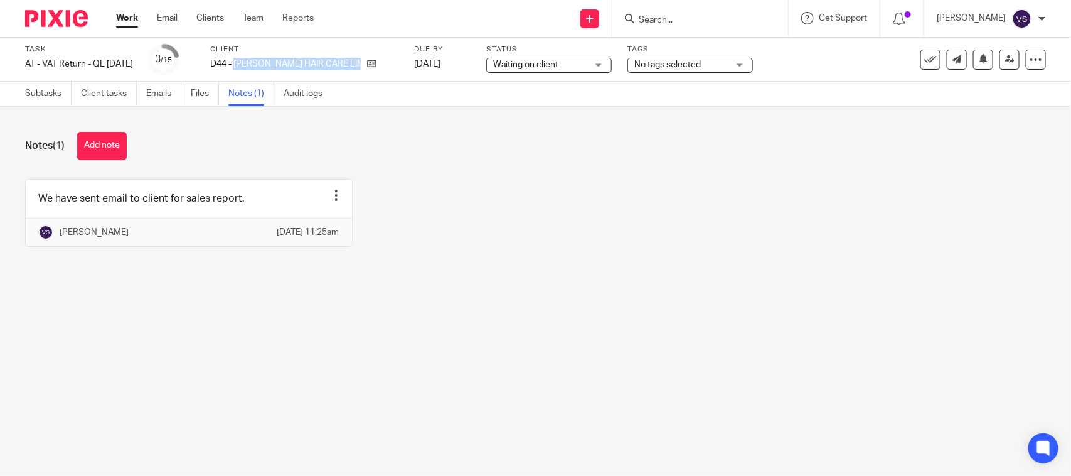
drag, startPoint x: 252, startPoint y: 63, endPoint x: 377, endPoint y: 67, distance: 125.6
click at [377, 67] on div "D44 - [PERSON_NAME] HAIR CARE LIMITED" at bounding box center [304, 64] width 188 height 13
copy div "DAVIES HAIR CARE LIMITED"
click at [562, 179] on div "We have sent email to client for sales report. Edit note Delete note [PERSON_NA…" at bounding box center [526, 222] width 1040 height 87
click at [39, 95] on link "Subtasks" at bounding box center [48, 94] width 46 height 24
